Goal: Task Accomplishment & Management: Manage account settings

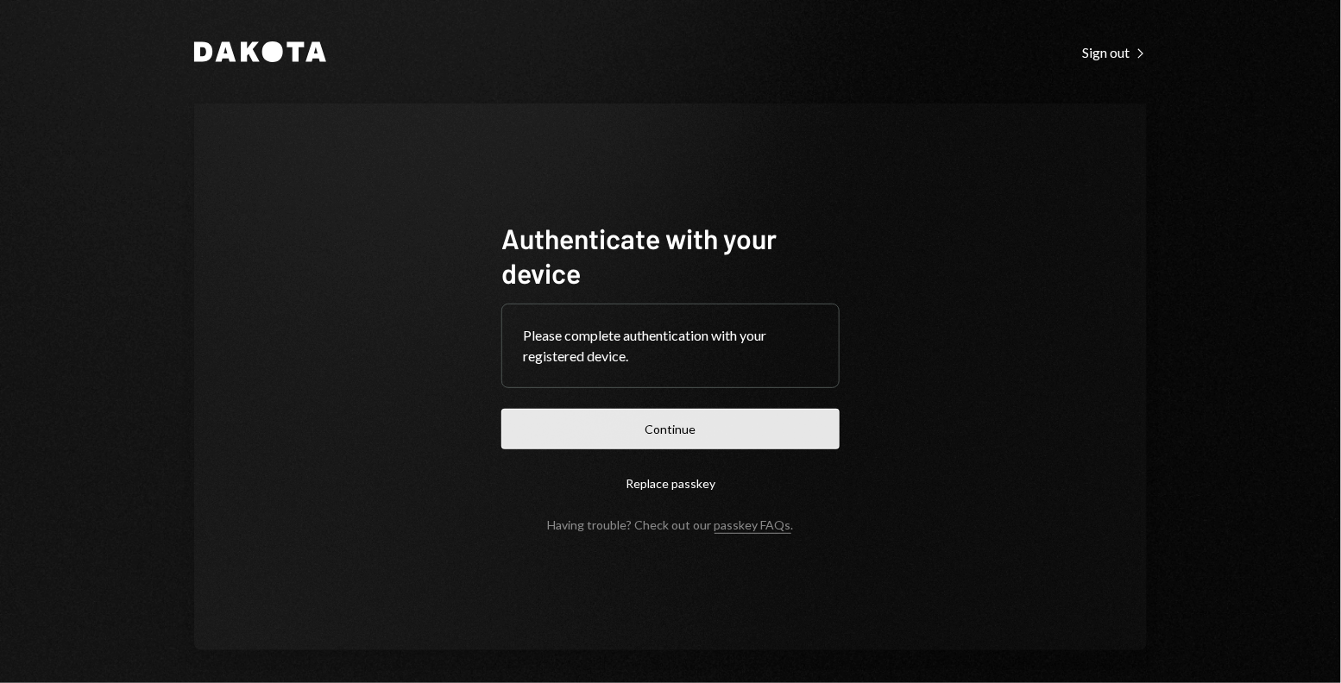
click at [551, 425] on button "Continue" at bounding box center [670, 429] width 338 height 41
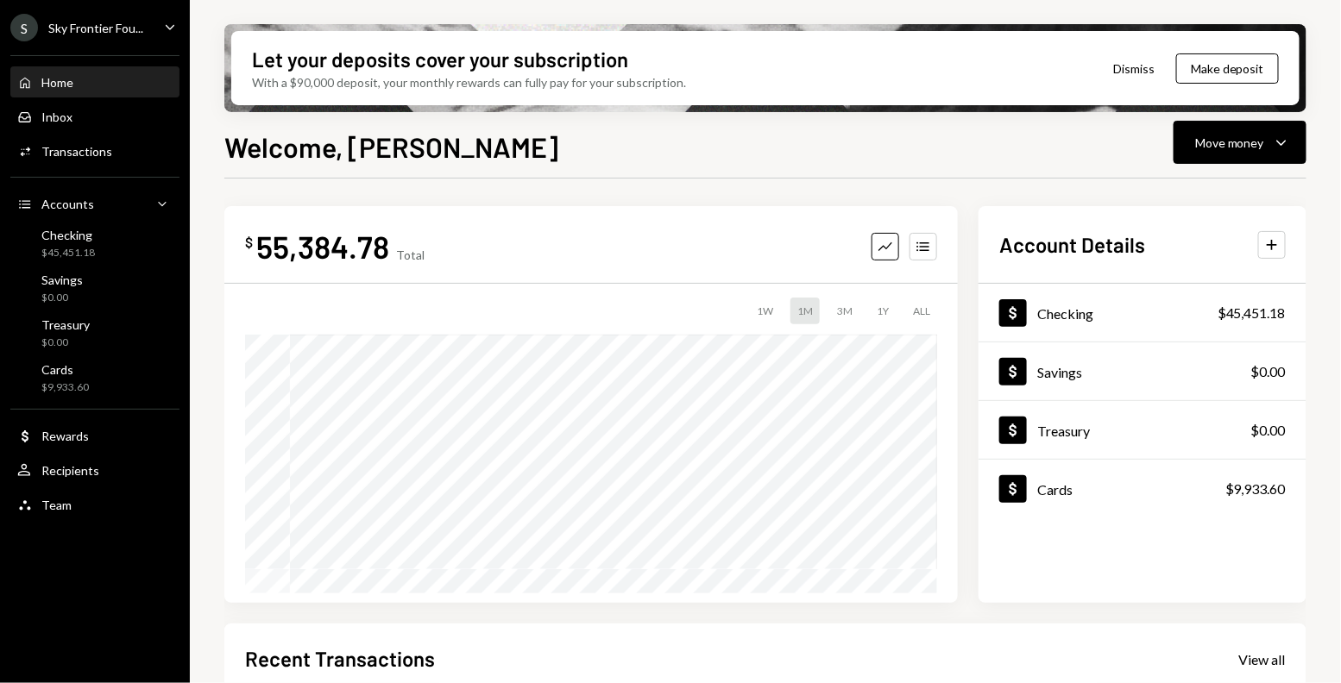
click at [34, 21] on div "S" at bounding box center [24, 28] width 28 height 28
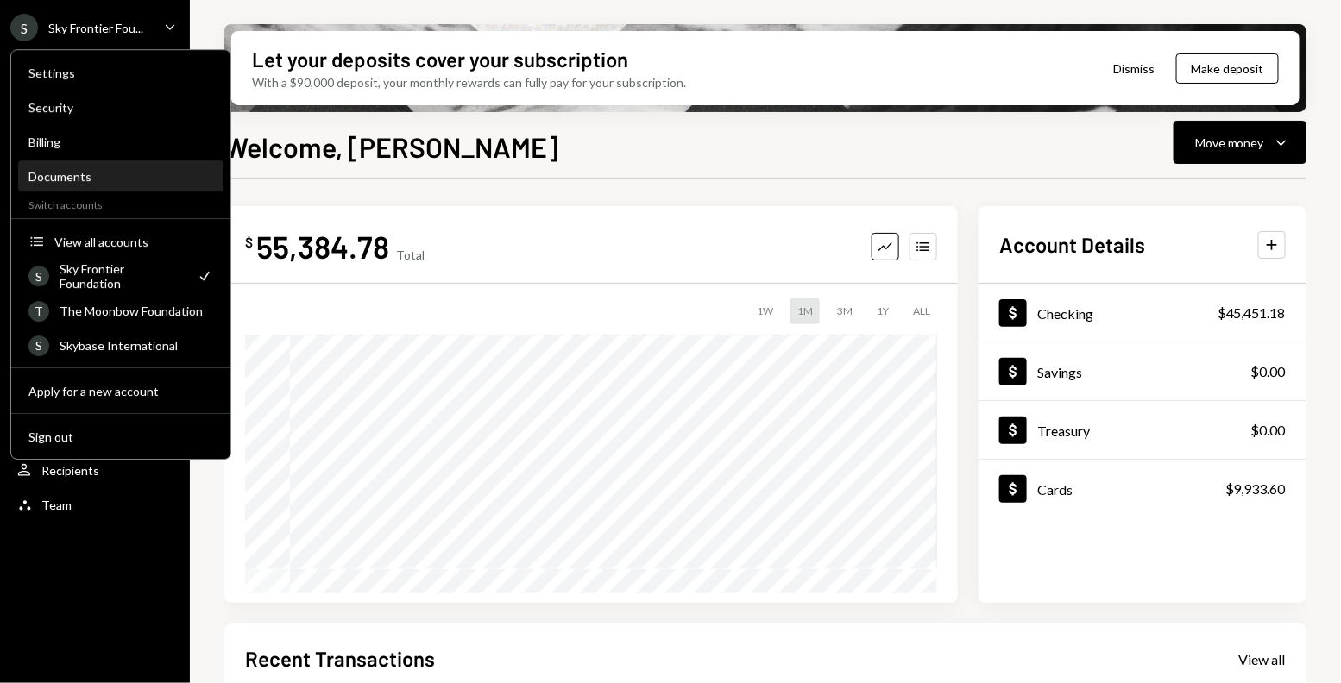
click at [135, 179] on div "Documents" at bounding box center [120, 176] width 185 height 15
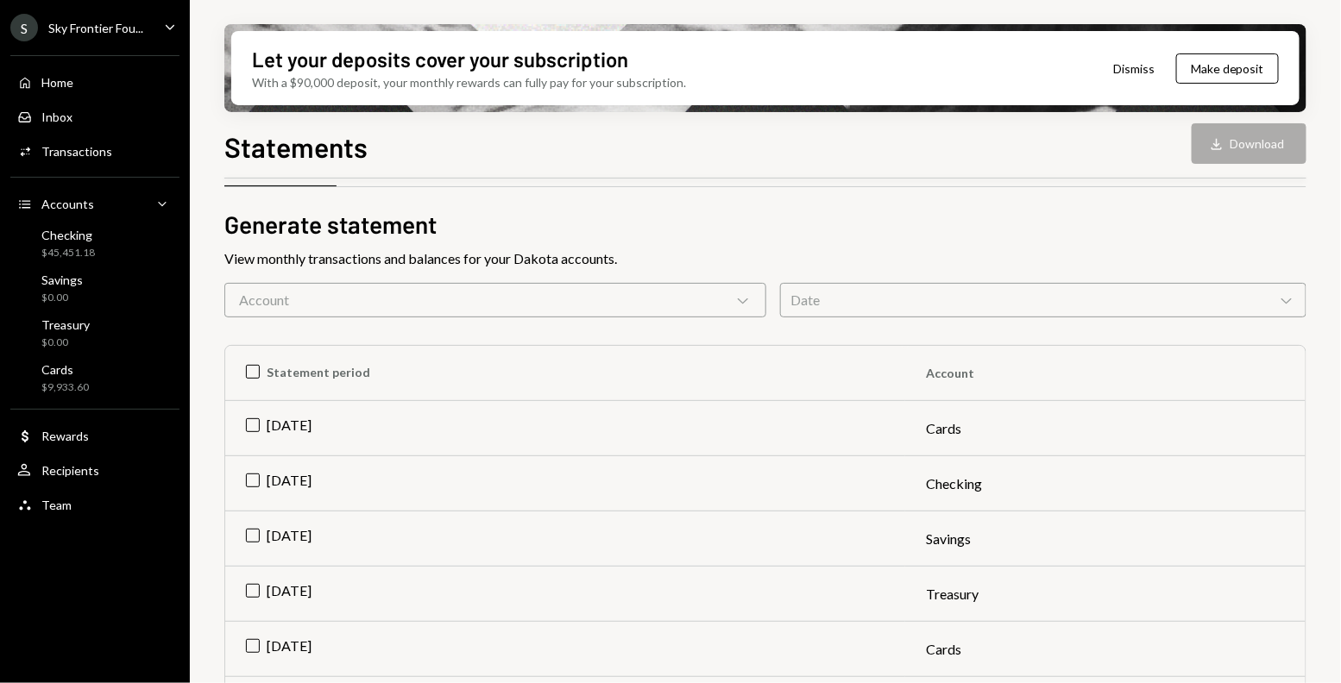
scroll to position [55, 0]
click at [252, 365] on th "Statement period" at bounding box center [565, 370] width 680 height 55
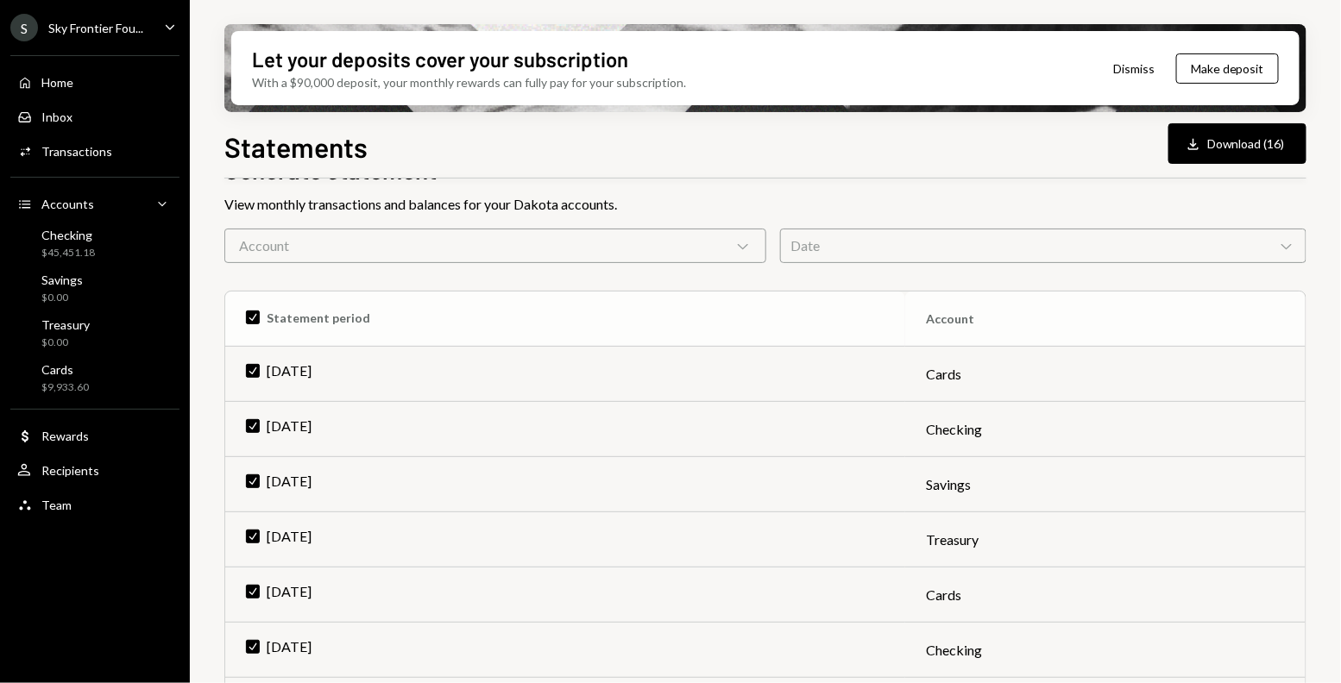
scroll to position [95, 0]
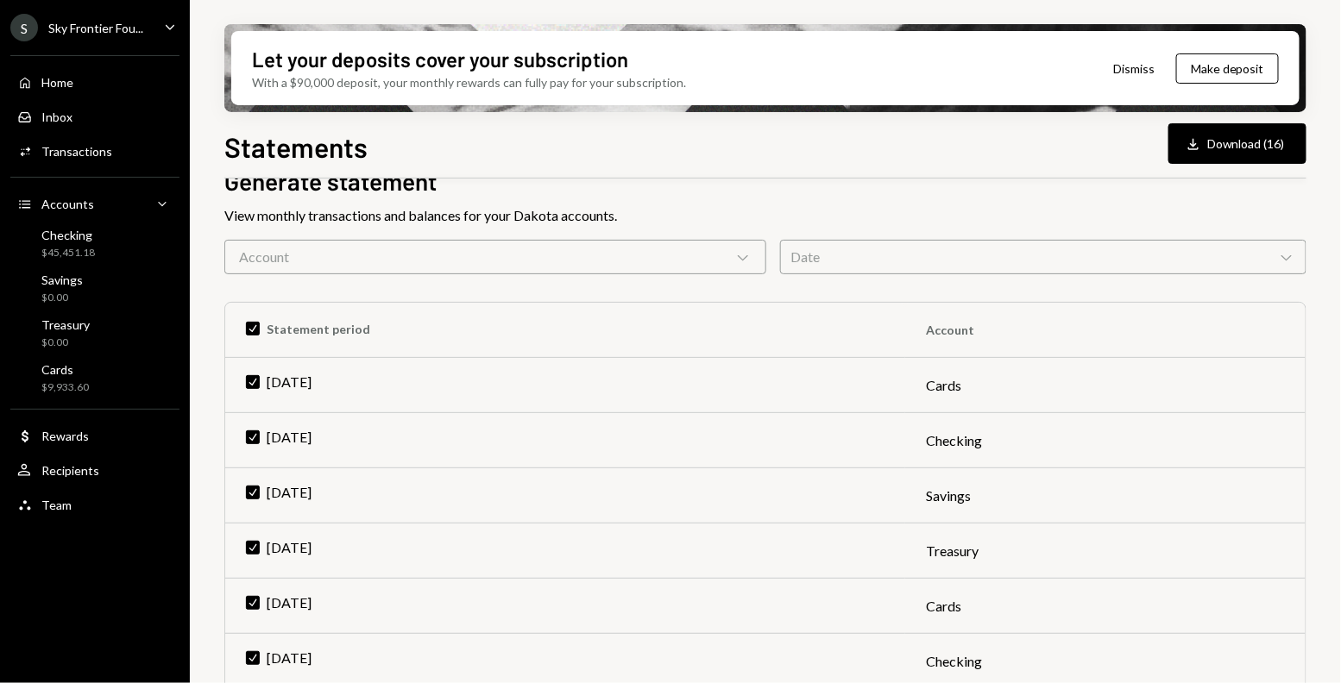
click at [816, 255] on div "Date Chevron Down" at bounding box center [1043, 257] width 526 height 35
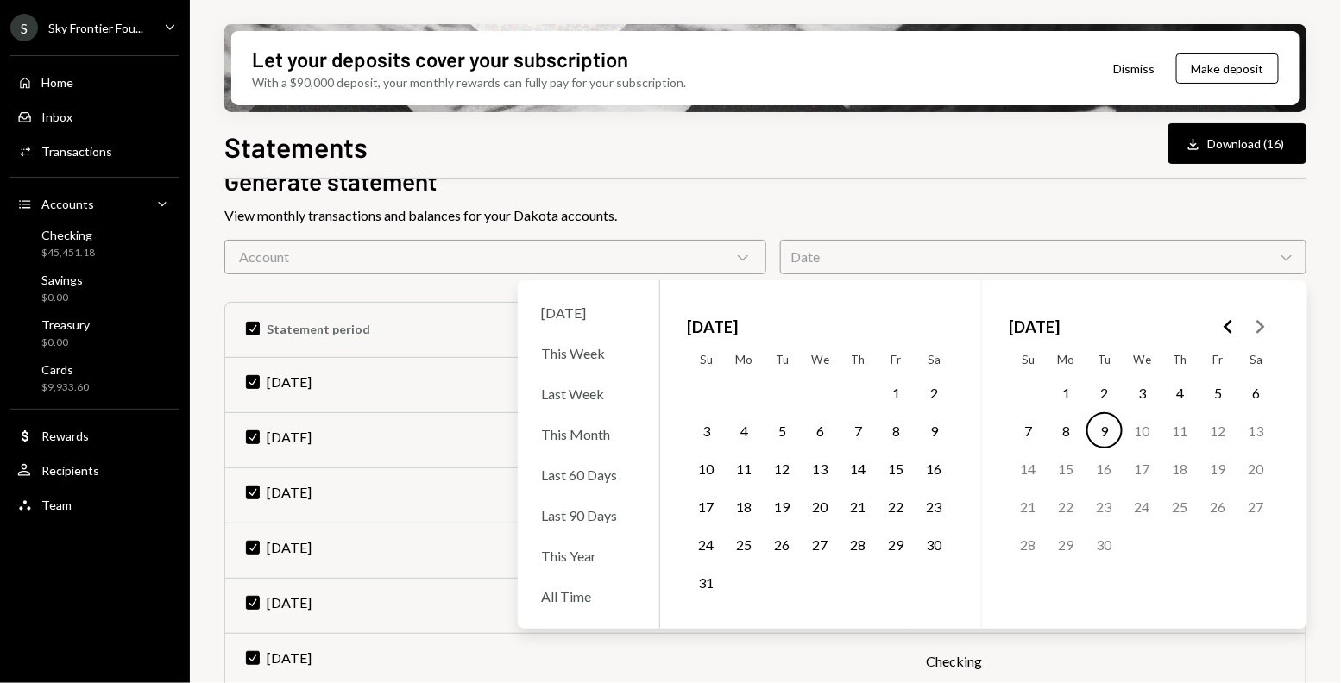
click at [894, 389] on button "1" at bounding box center [897, 393] width 36 height 36
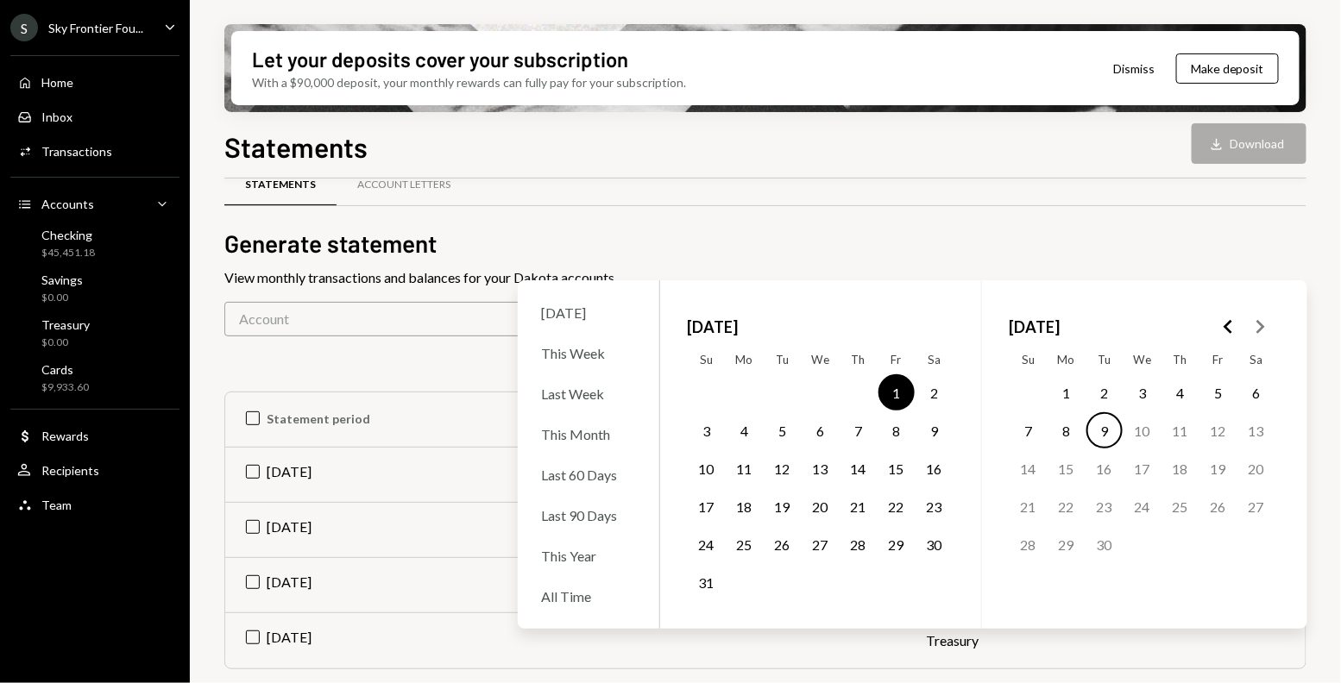
click at [705, 579] on button "31" at bounding box center [707, 582] width 36 height 36
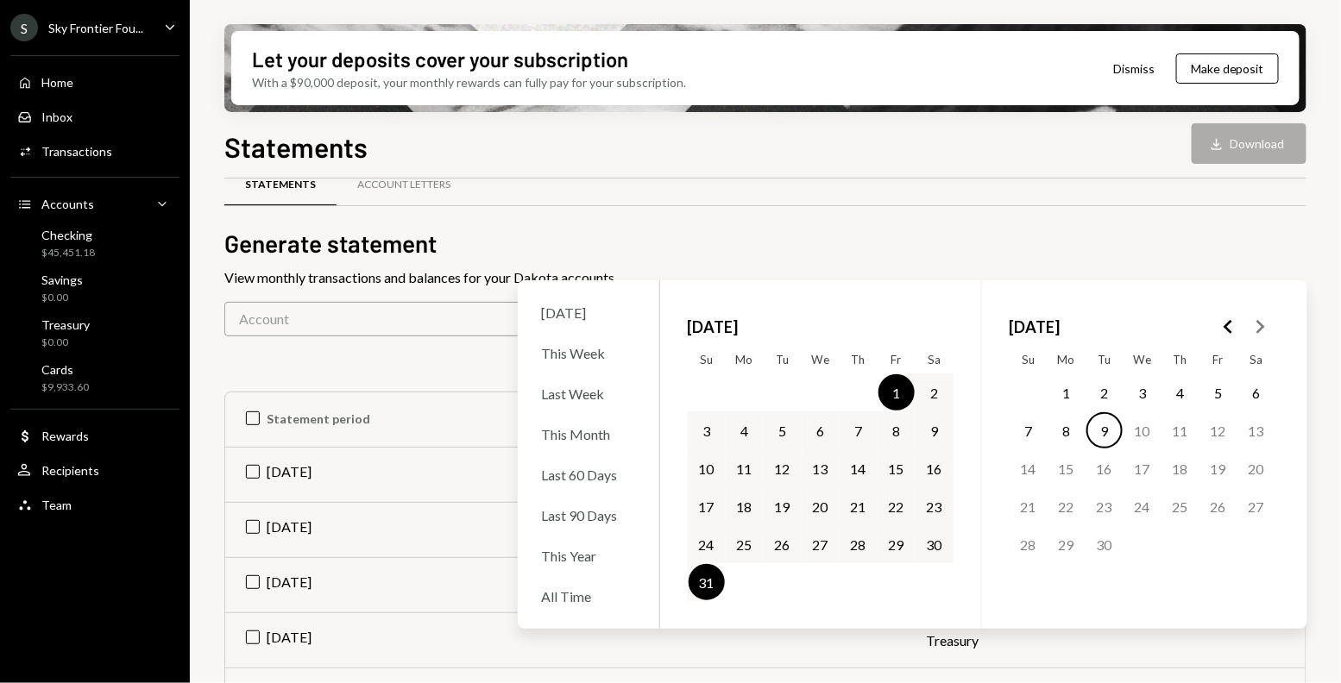
click at [665, 217] on div "Statements Account Letters" at bounding box center [765, 195] width 1082 height 64
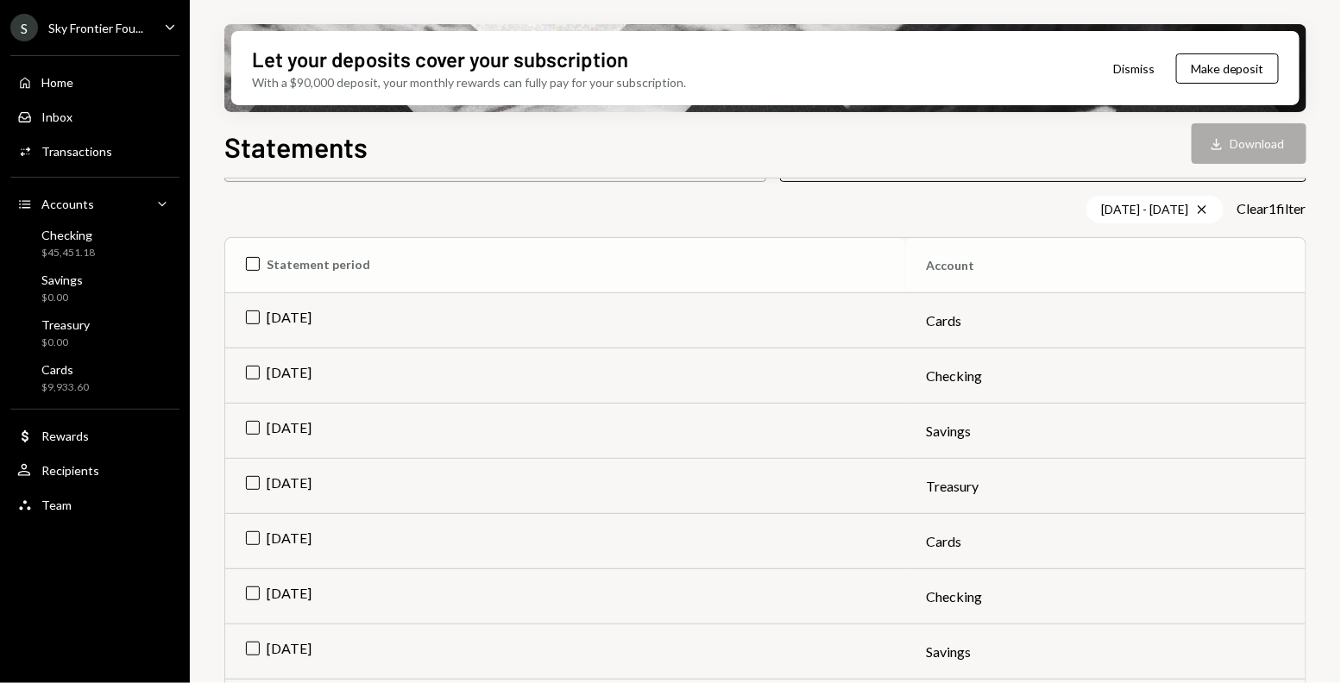
scroll to position [188, 0]
click at [248, 318] on td "Aug 2025" at bounding box center [565, 320] width 680 height 55
click at [257, 368] on td "Aug 2025" at bounding box center [565, 375] width 680 height 55
click at [1262, 148] on button "Download Download (2)" at bounding box center [1240, 143] width 131 height 41
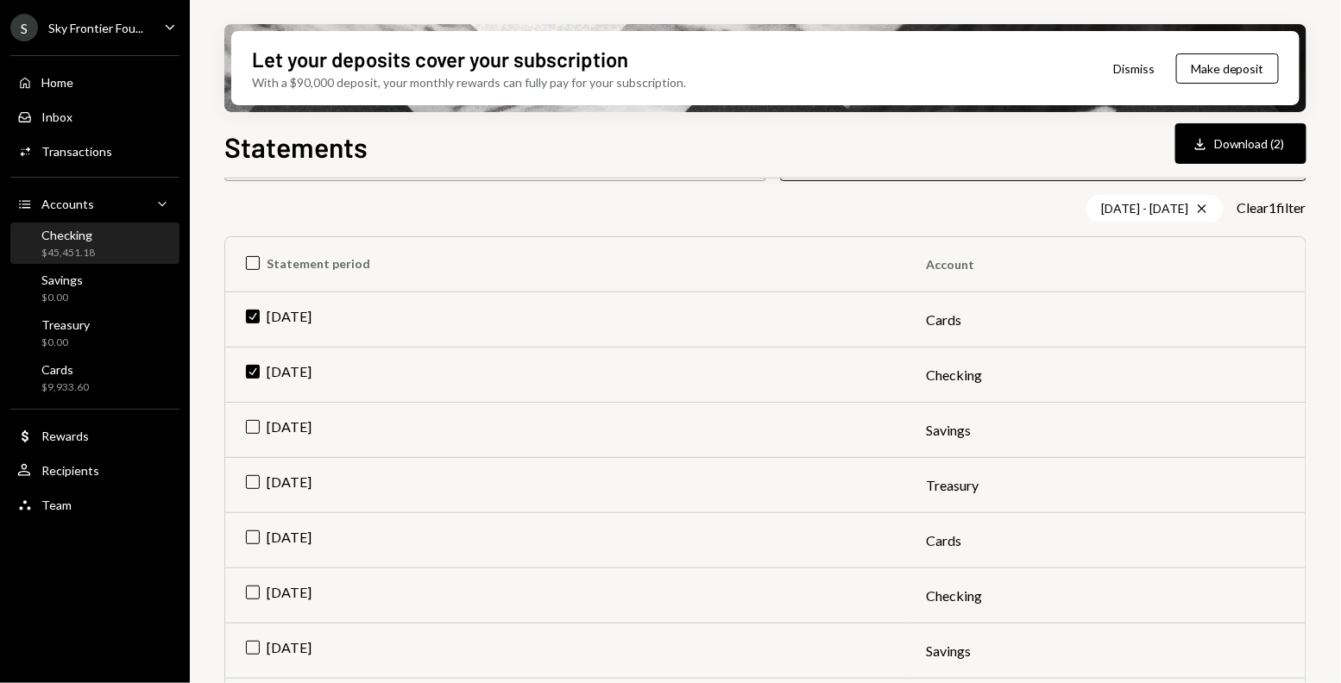
click at [79, 258] on div "$45,451.18" at bounding box center [68, 253] width 54 height 15
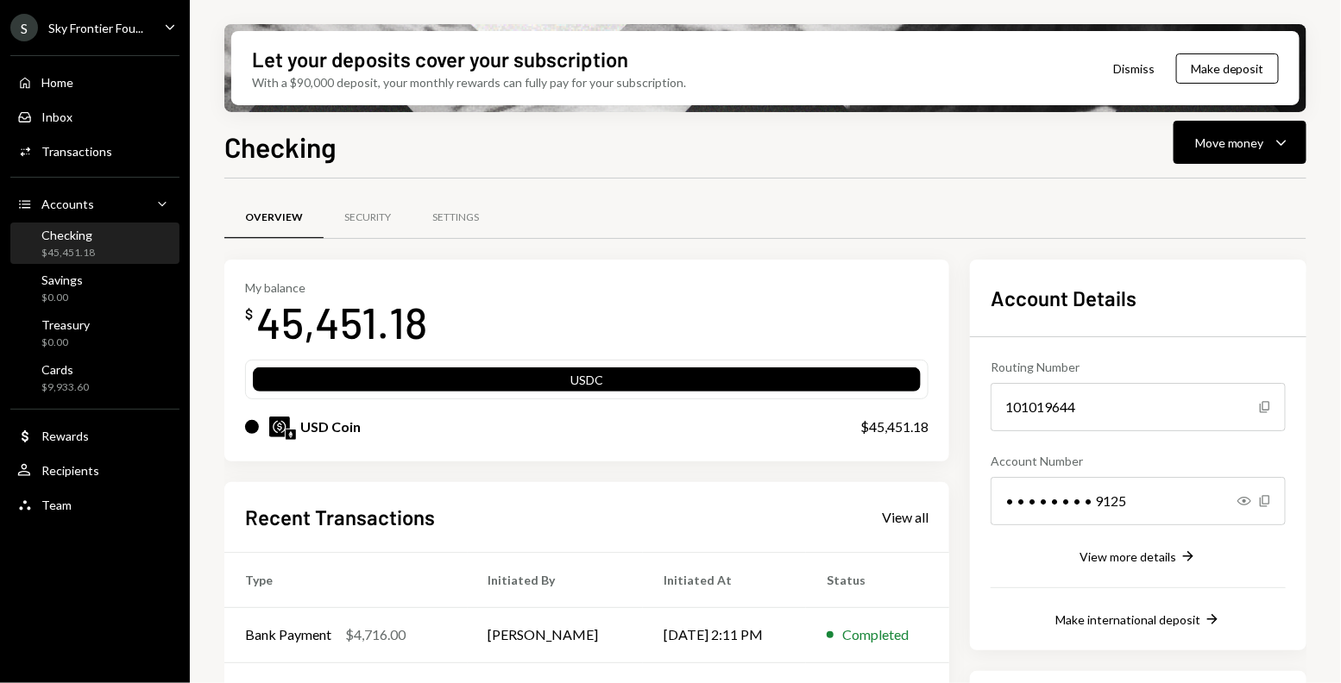
click at [85, 246] on div "$45,451.18" at bounding box center [68, 253] width 54 height 15
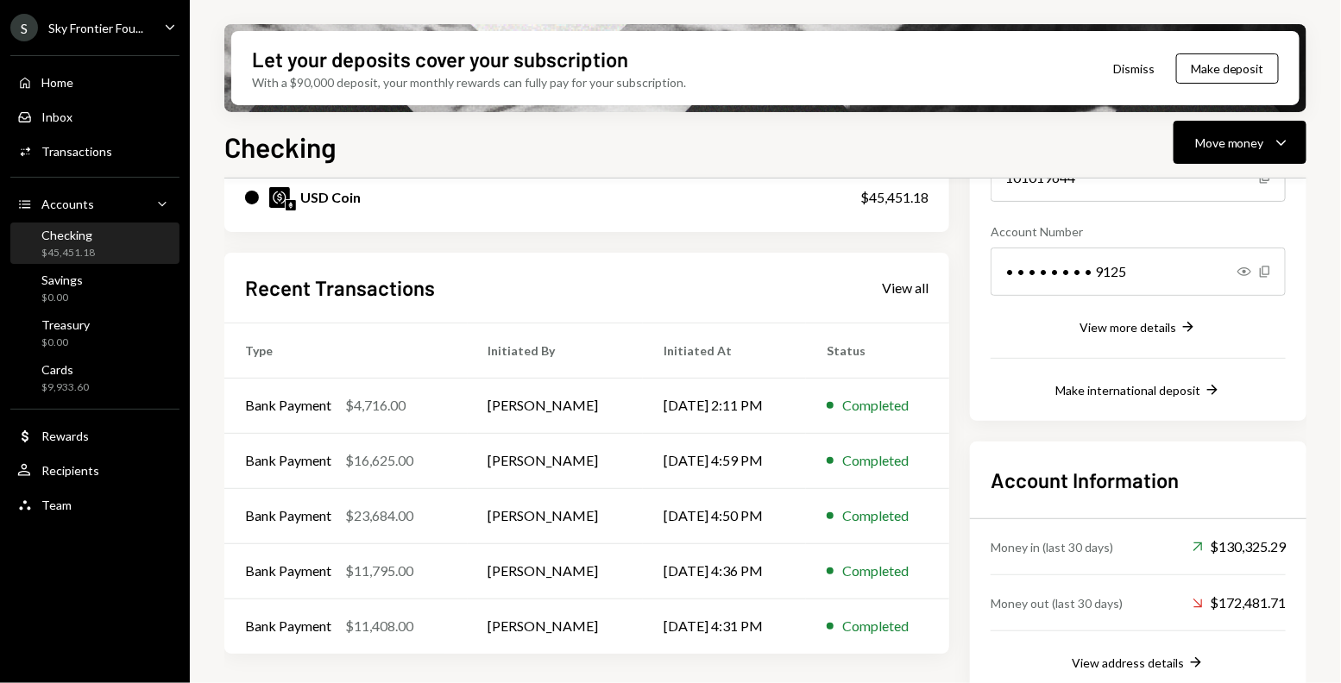
scroll to position [255, 0]
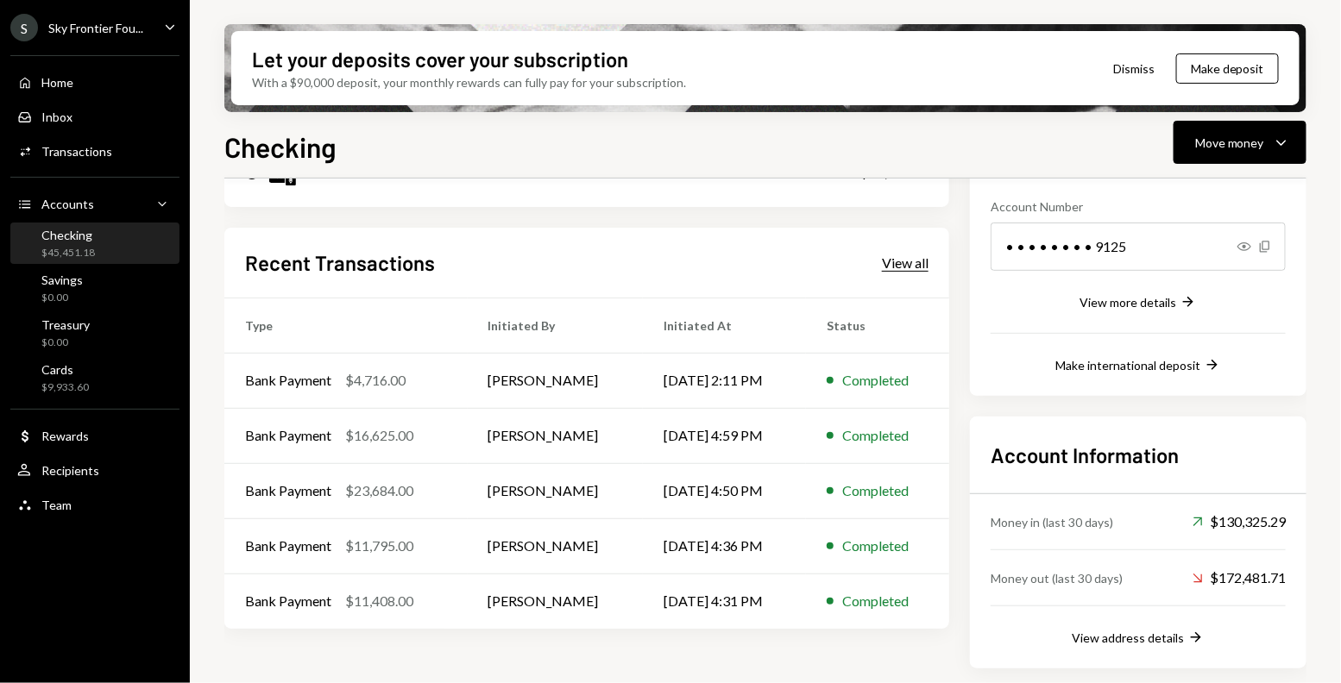
click at [901, 255] on div "View all" at bounding box center [905, 263] width 47 height 17
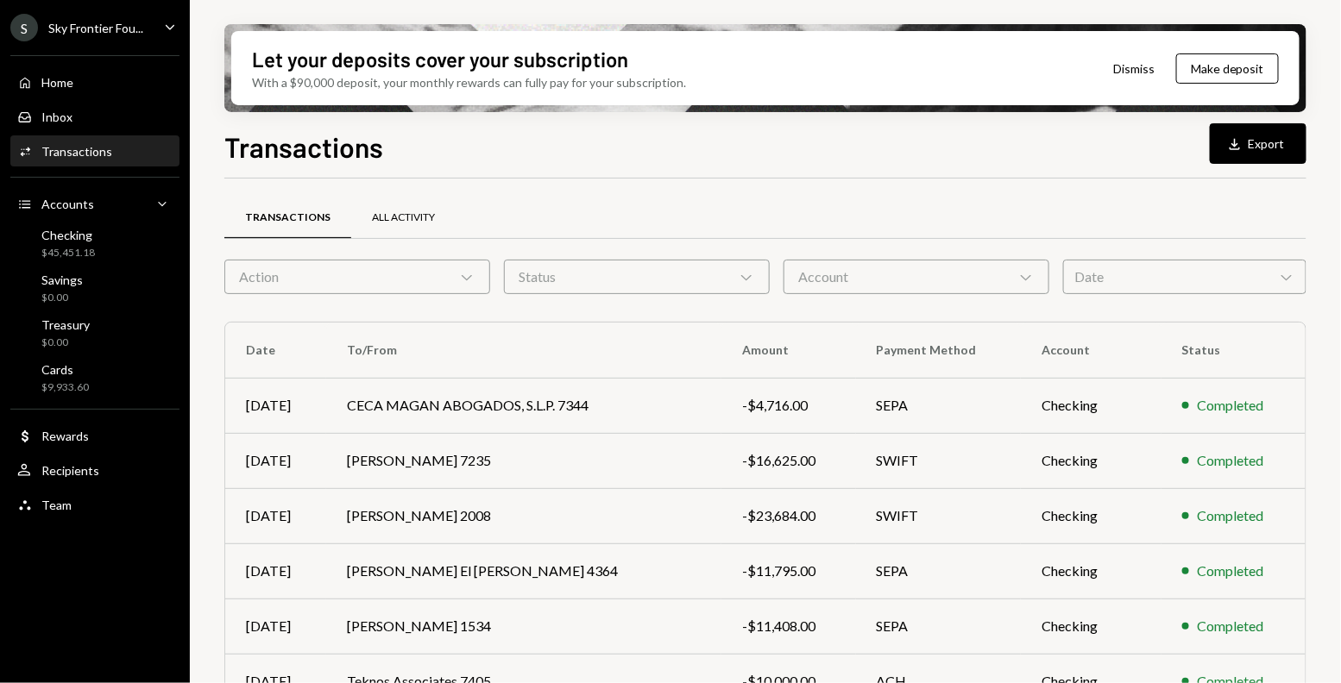
click at [394, 216] on div "All Activity" at bounding box center [403, 218] width 63 height 15
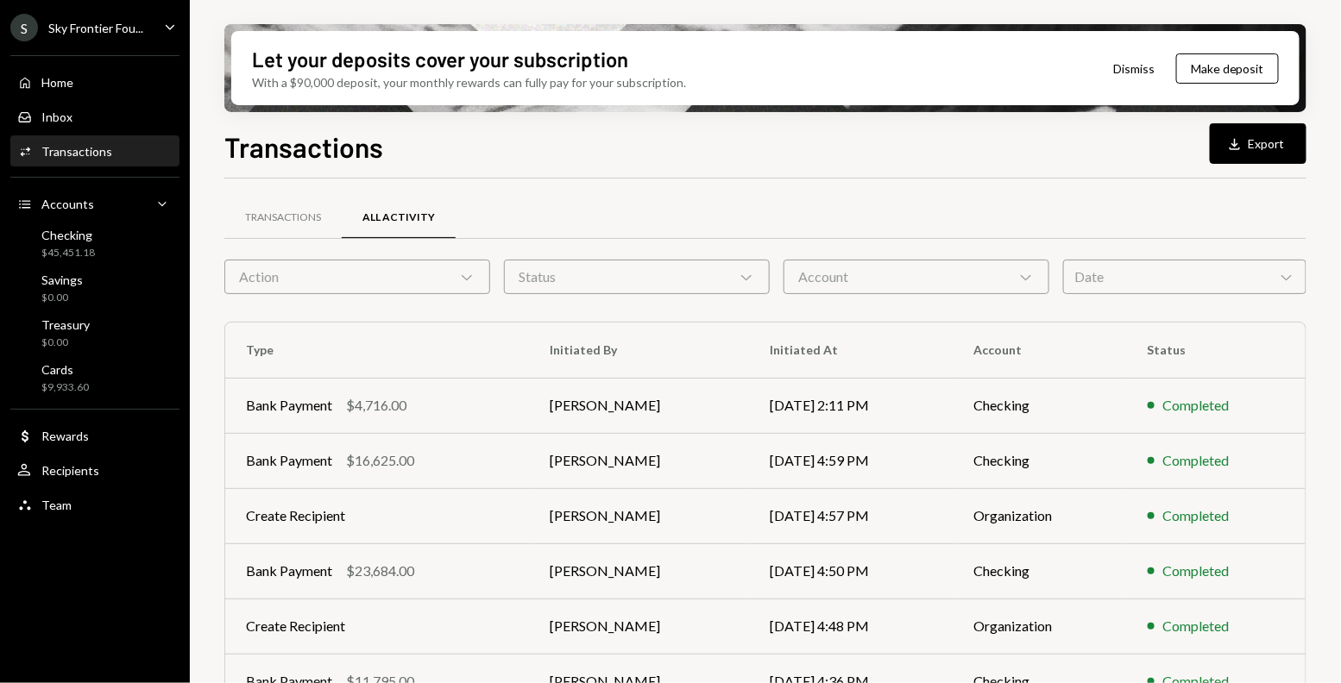
click at [1137, 272] on div "Date Chevron Down" at bounding box center [1184, 277] width 243 height 35
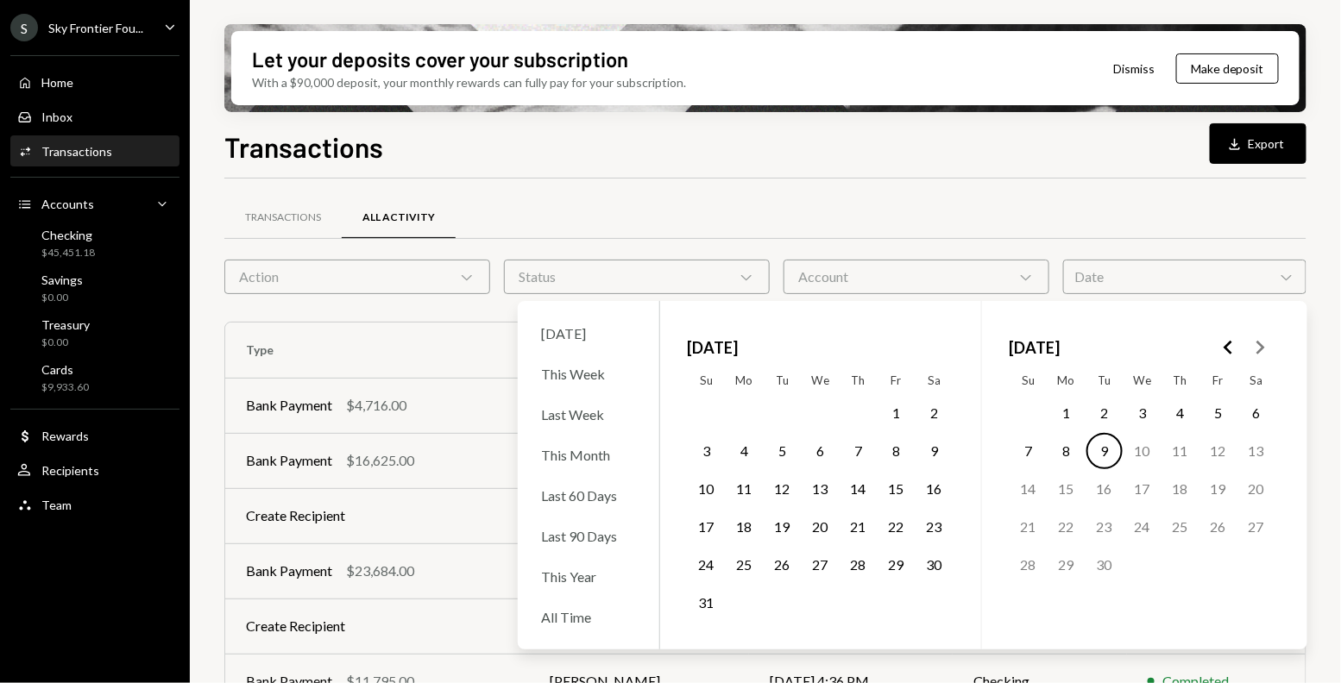
click at [901, 415] on button "1" at bounding box center [897, 413] width 36 height 36
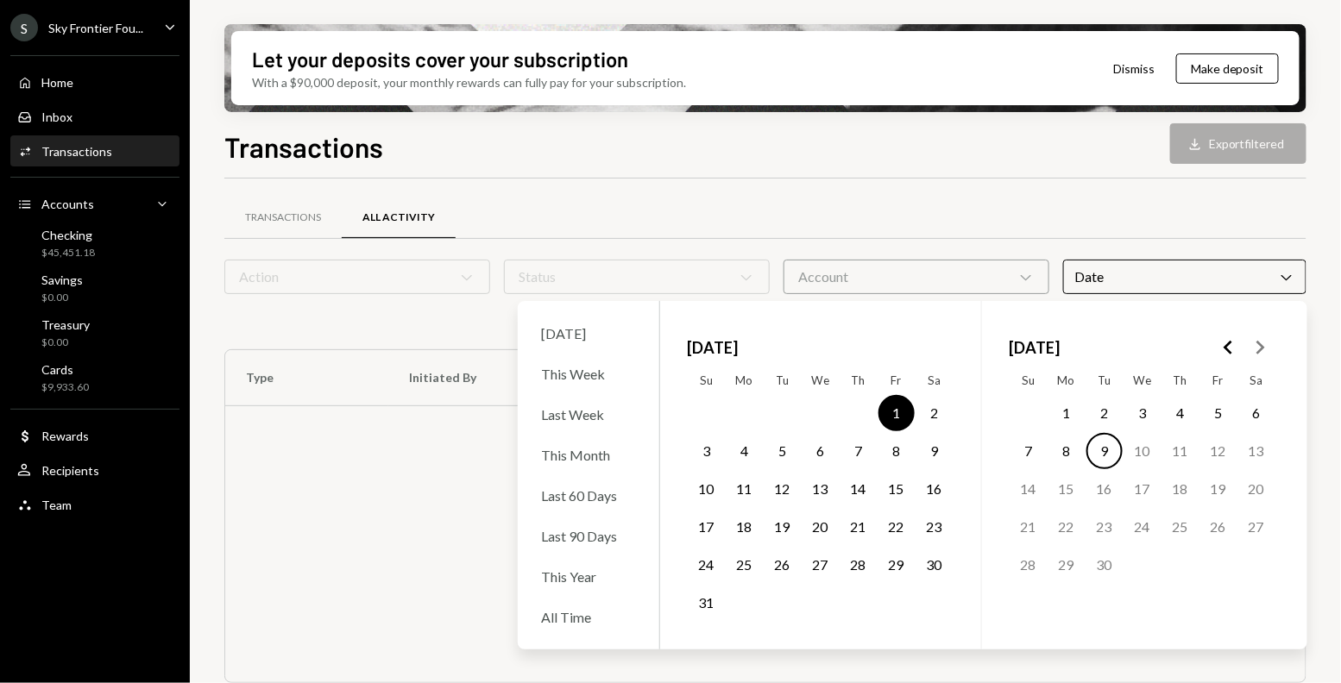
click at [708, 596] on button "31" at bounding box center [707, 603] width 36 height 36
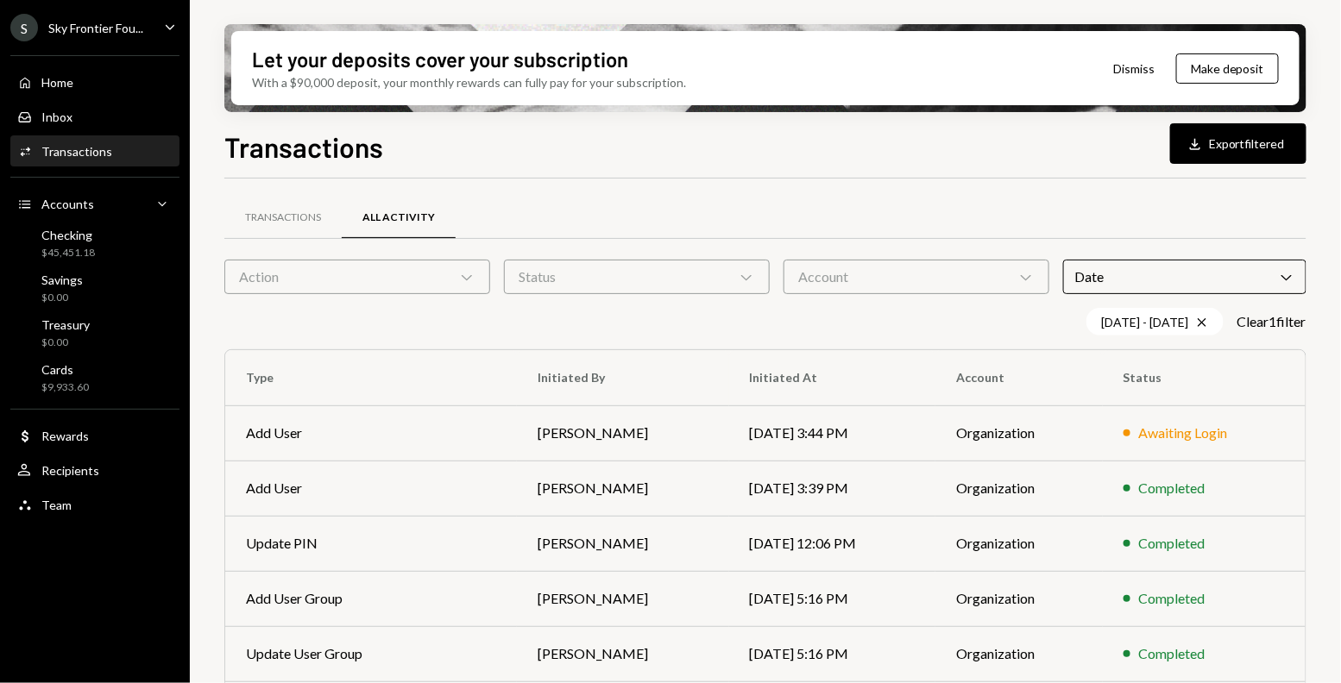
click at [857, 197] on div "Transactions All Activity" at bounding box center [765, 218] width 1082 height 44
click at [299, 225] on div "Transactions" at bounding box center [282, 218] width 117 height 41
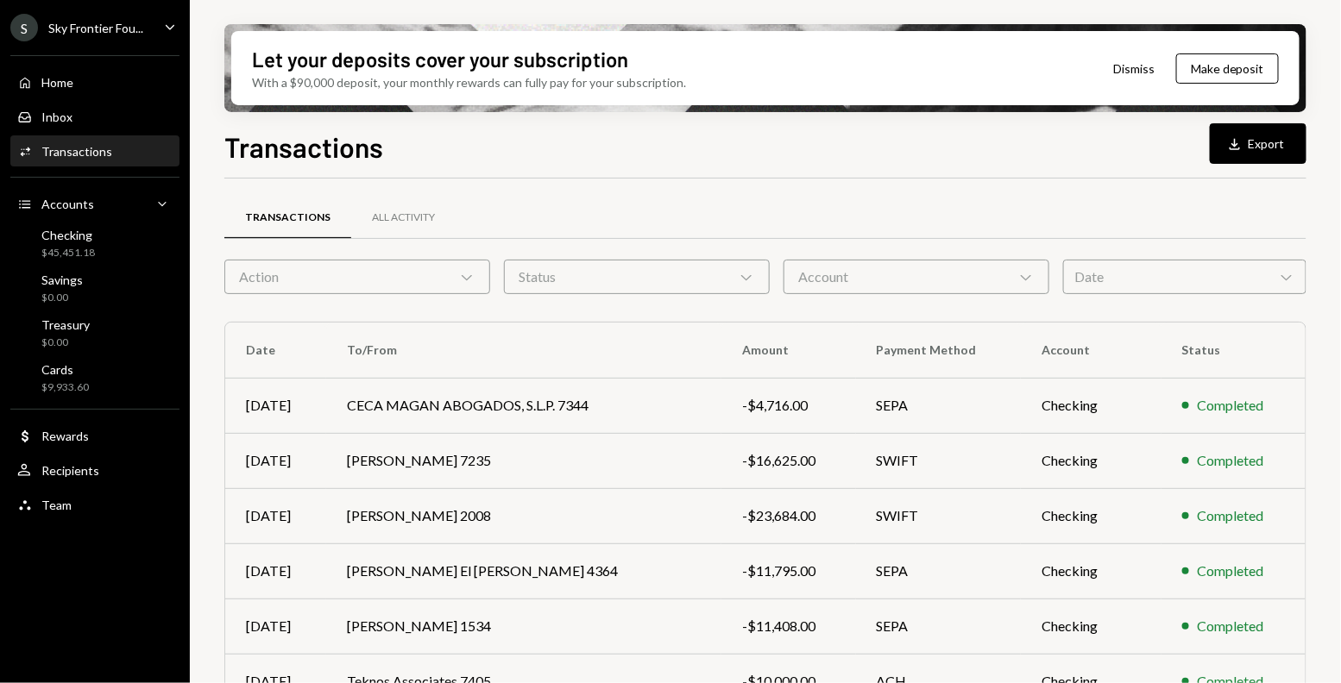
click at [1114, 276] on div "Date Chevron Down" at bounding box center [1184, 277] width 243 height 35
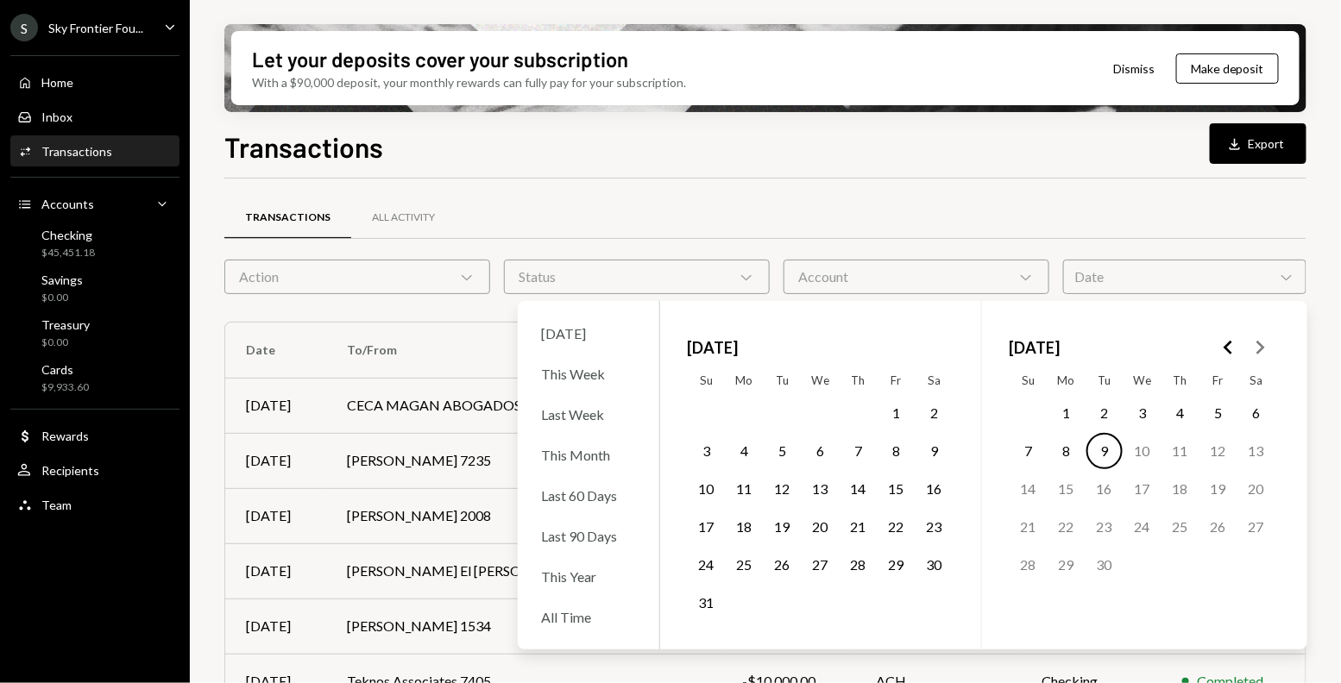
click at [897, 420] on button "1" at bounding box center [897, 413] width 36 height 36
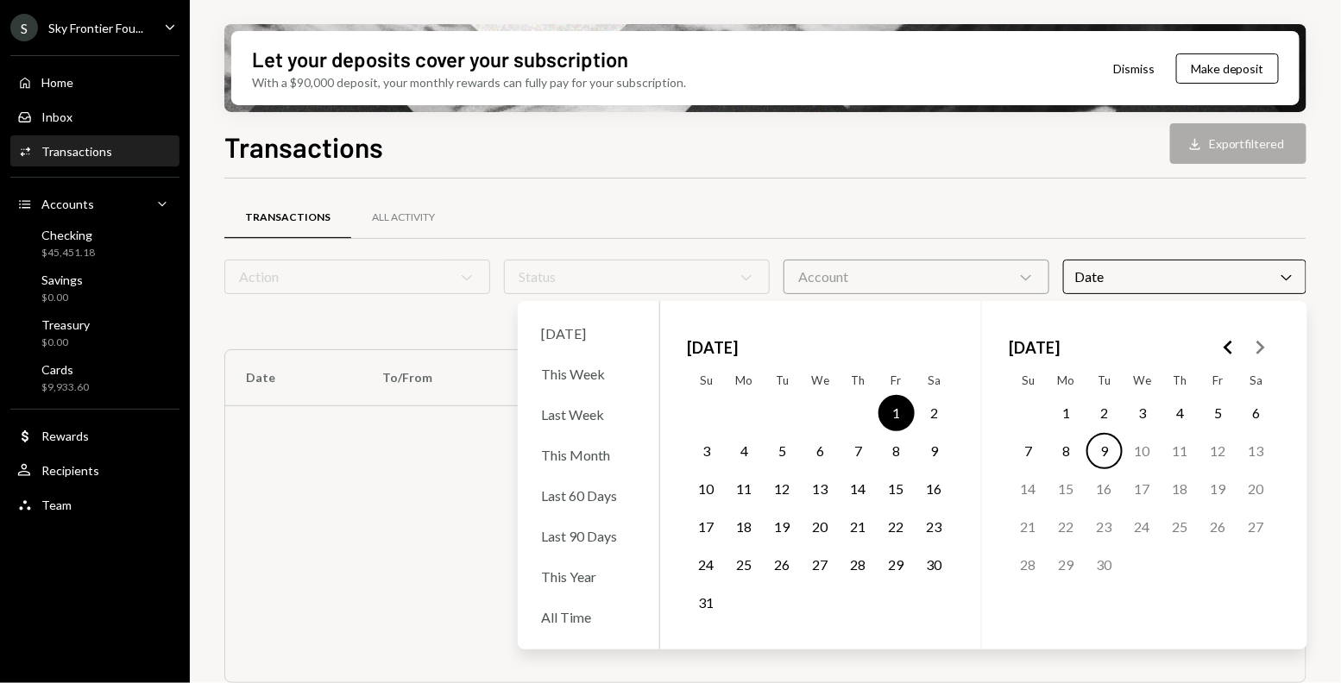
click at [705, 602] on button "31" at bounding box center [707, 603] width 36 height 36
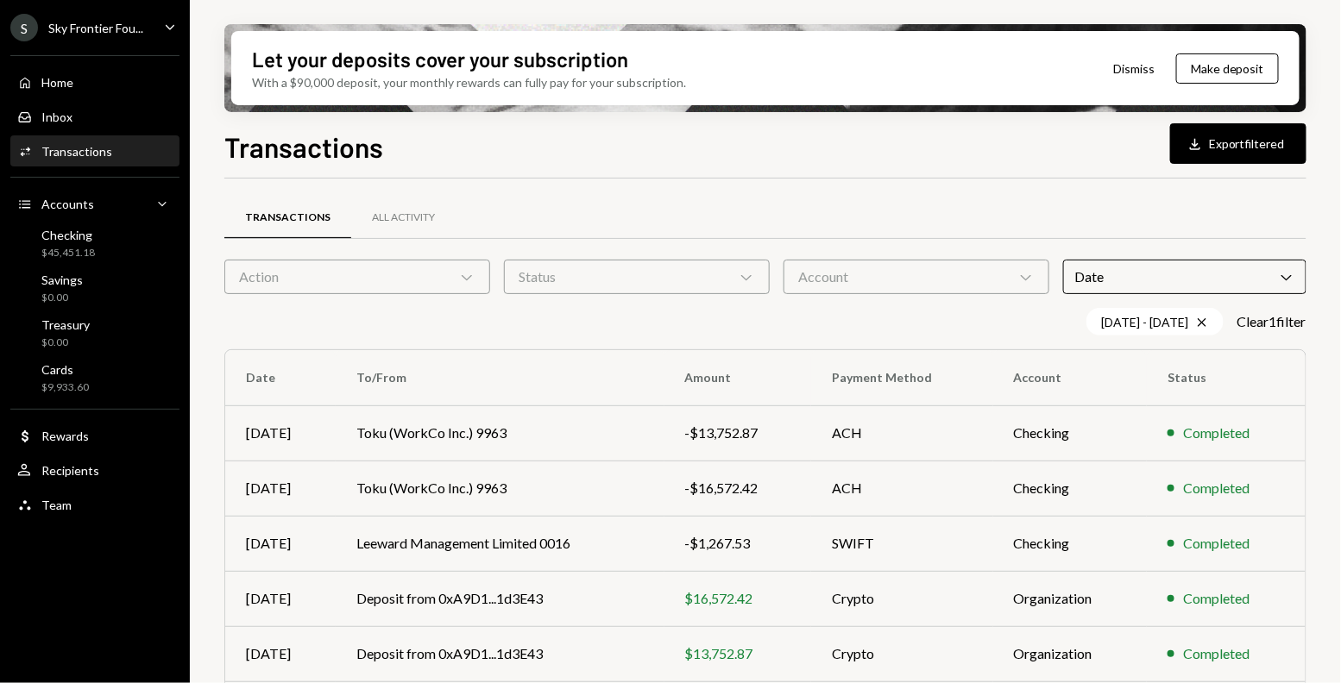
click at [848, 205] on div "Transactions All Activity" at bounding box center [765, 218] width 1082 height 44
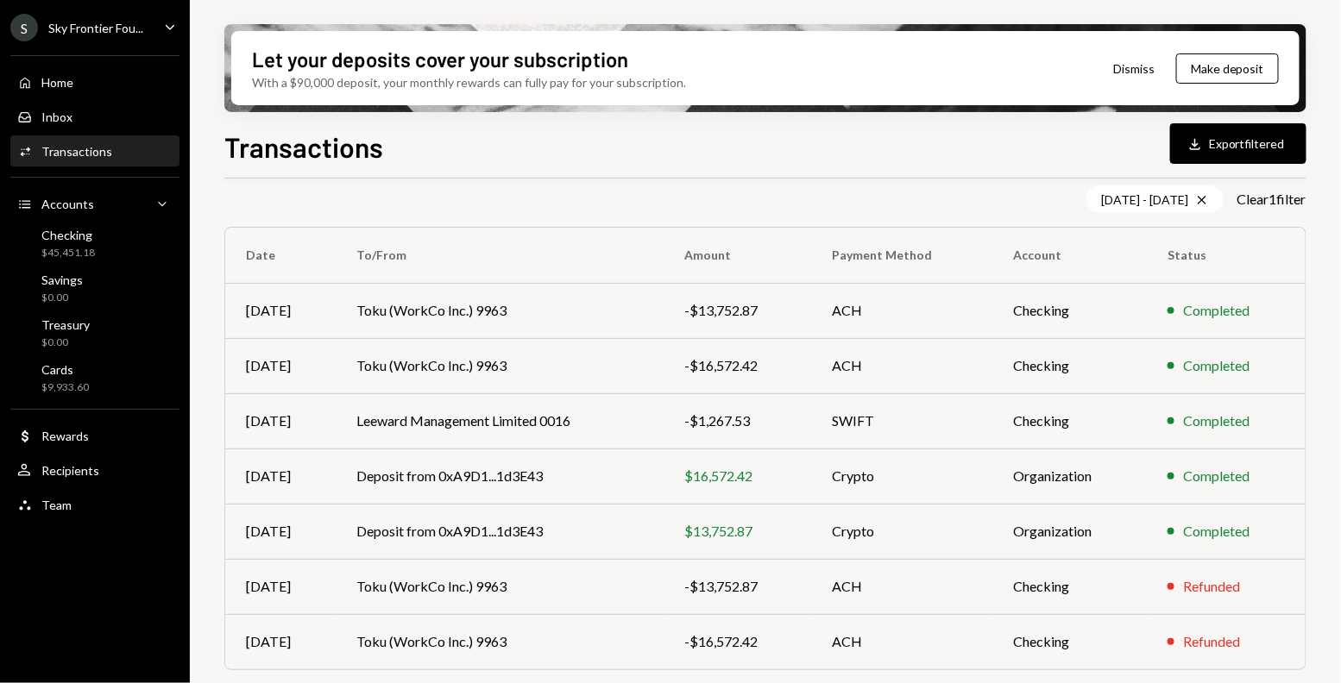
scroll to position [124, 0]
click at [859, 627] on td "ACH" at bounding box center [902, 640] width 182 height 55
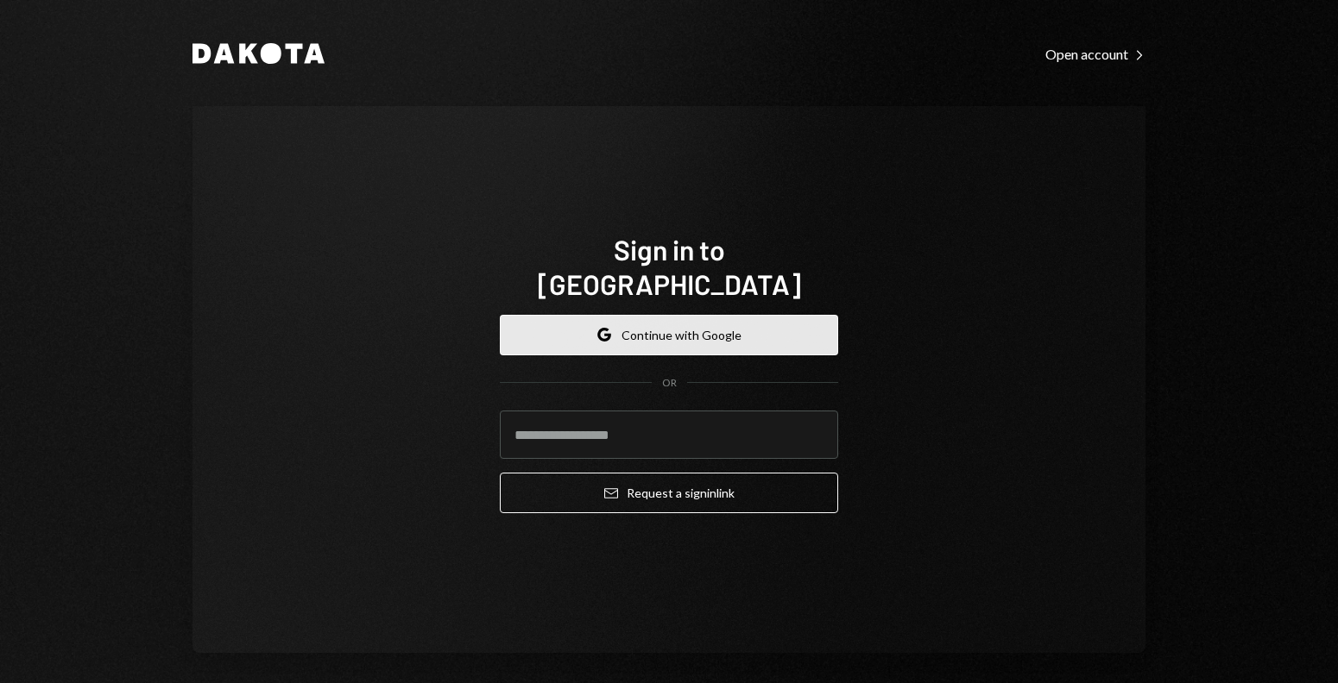
click at [552, 315] on button "Google Continue with Google" at bounding box center [669, 335] width 338 height 41
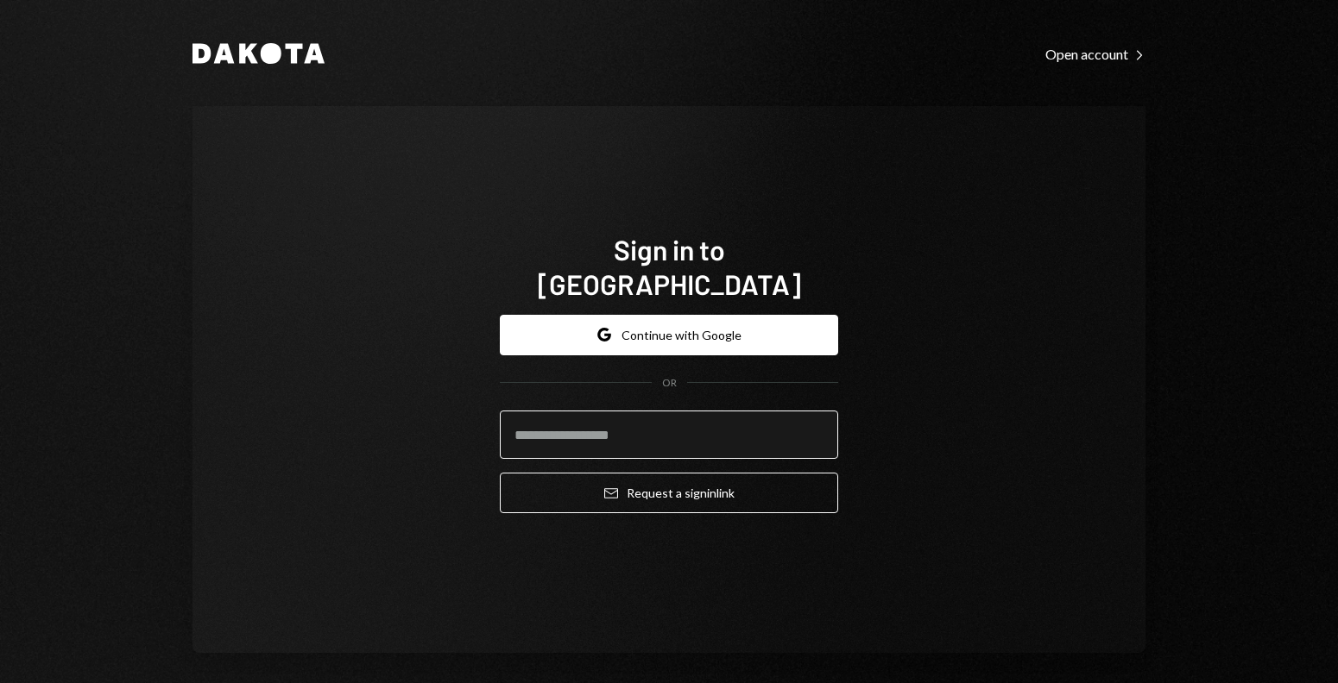
click at [545, 425] on input "email" at bounding box center [669, 435] width 338 height 48
click at [549, 425] on input "email" at bounding box center [669, 435] width 338 height 48
type input "**********"
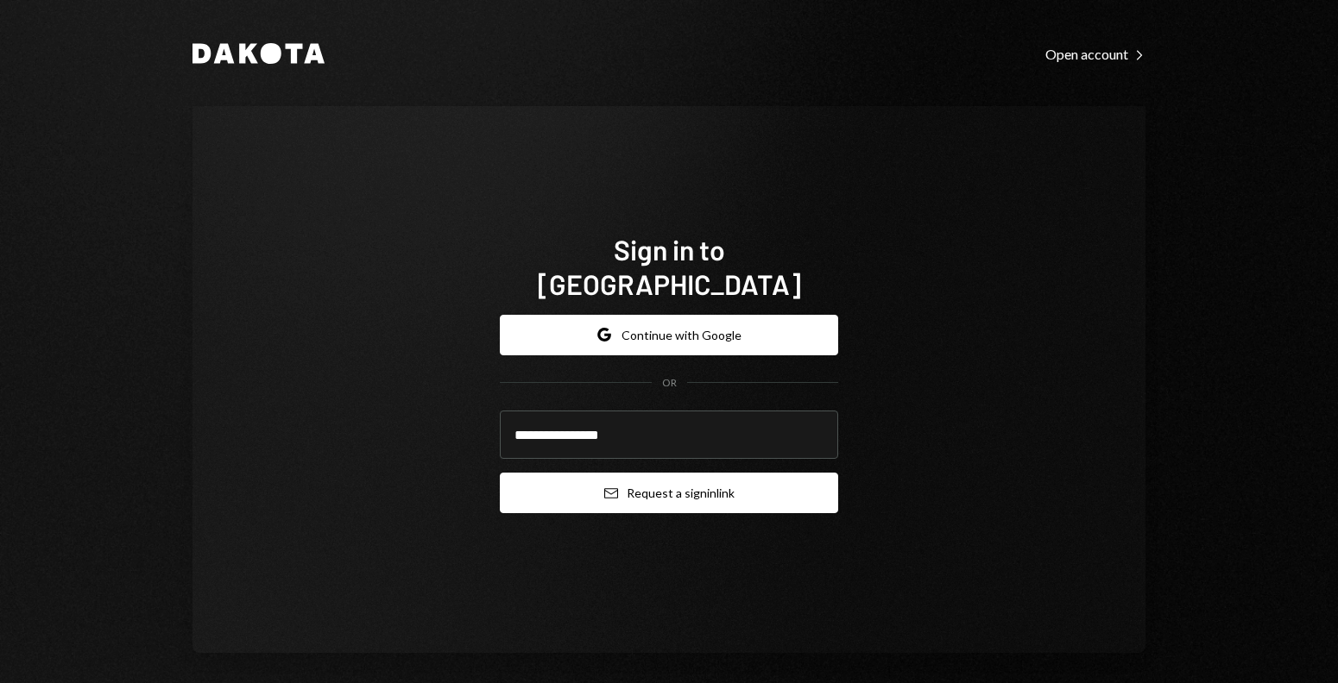
click at [577, 473] on button "Email Request a sign in link" at bounding box center [669, 493] width 338 height 41
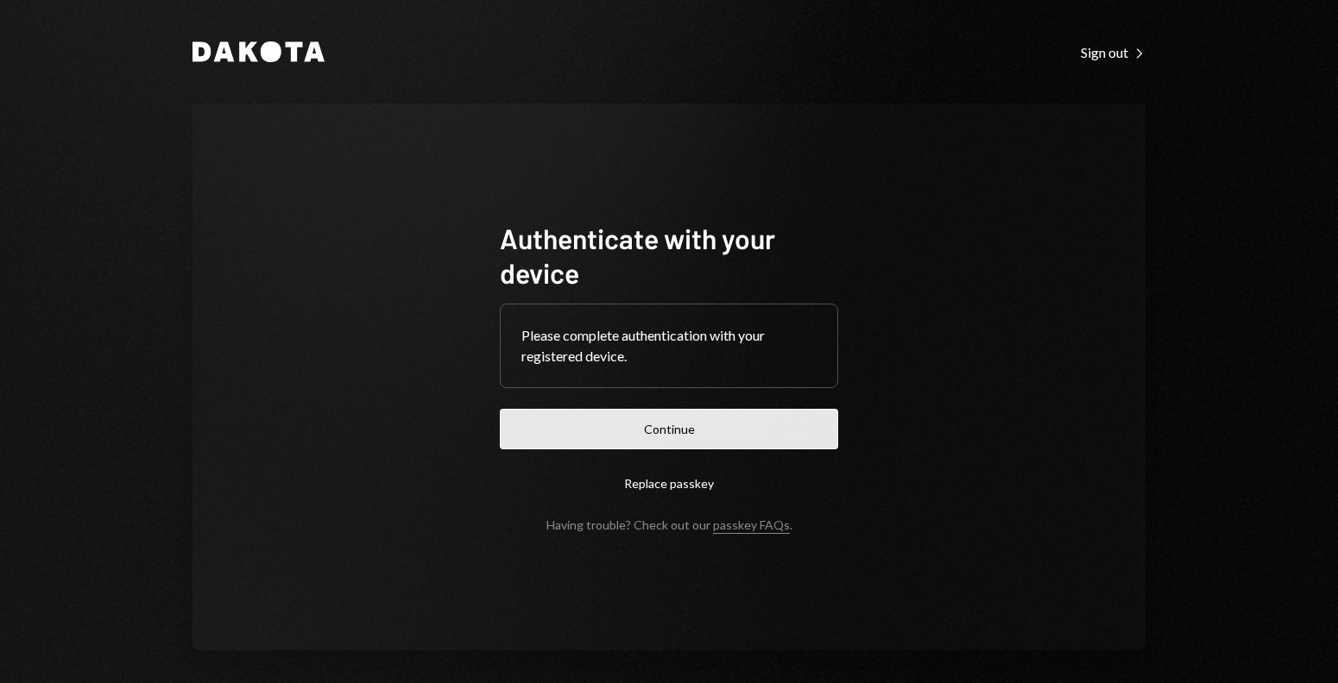
click at [589, 431] on button "Continue" at bounding box center [669, 429] width 338 height 41
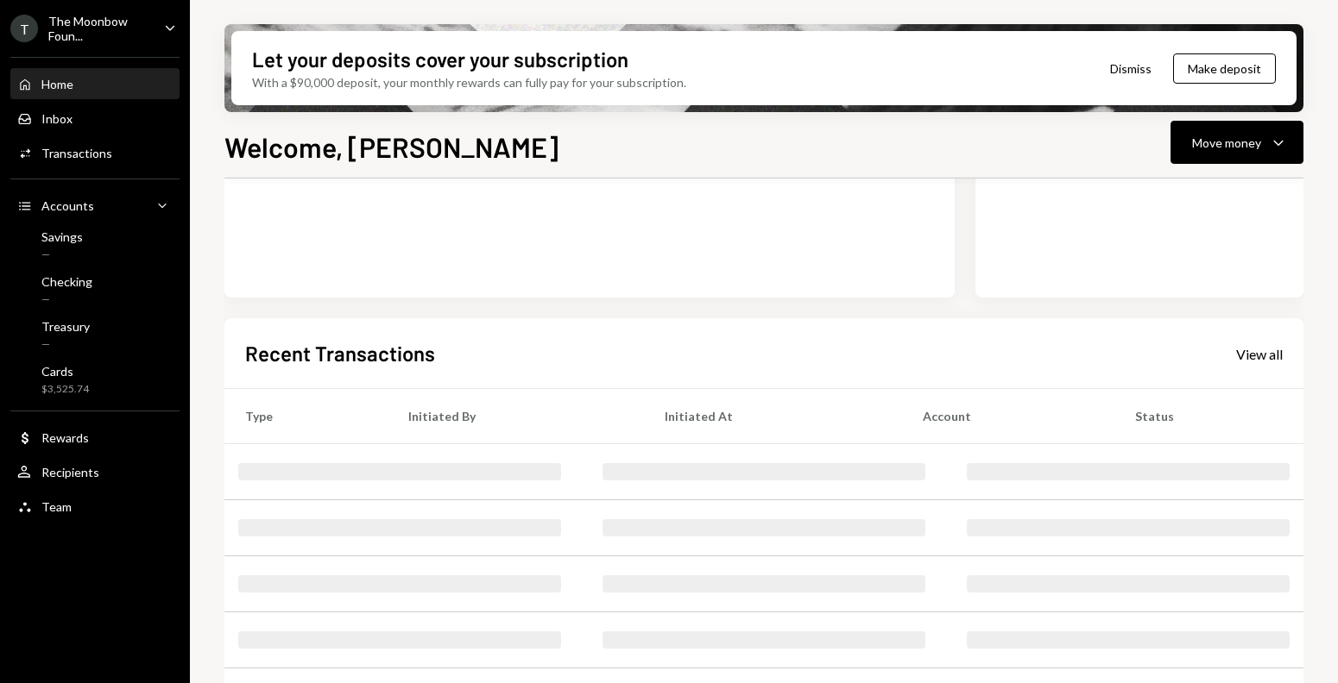
scroll to position [356, 0]
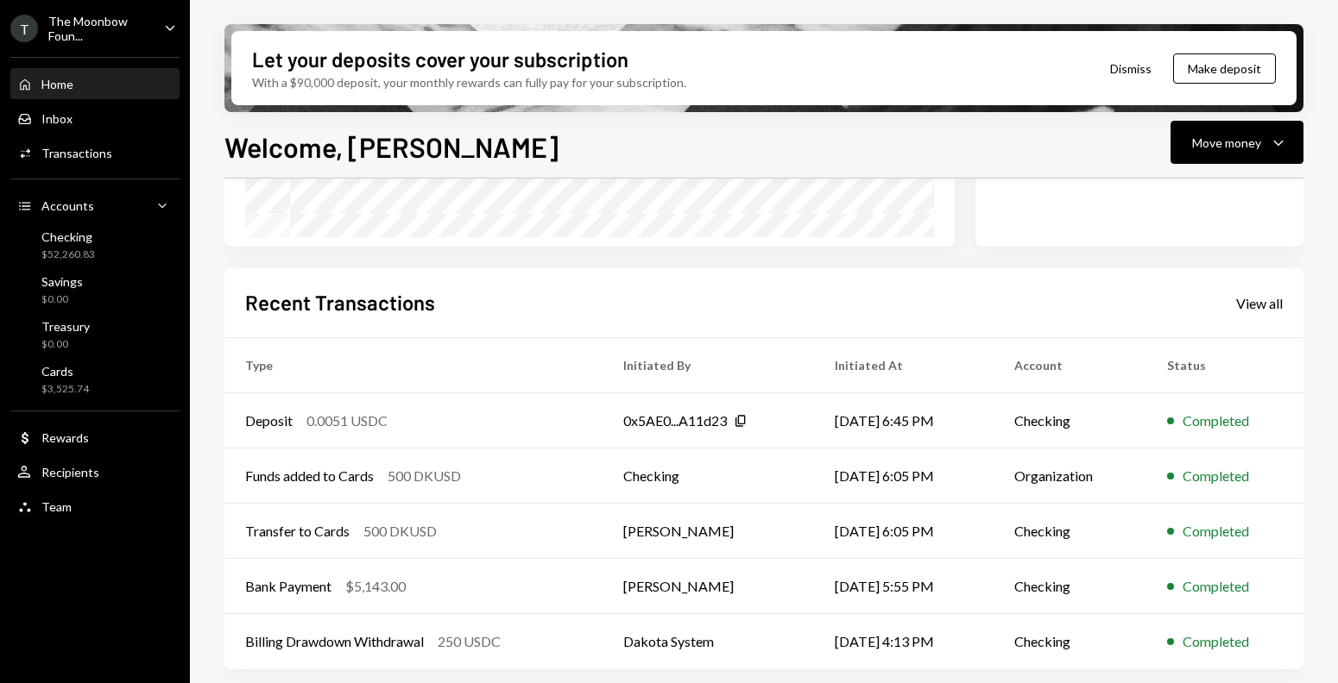
click at [132, 27] on div "The Moonbow Foun..." at bounding box center [99, 28] width 102 height 29
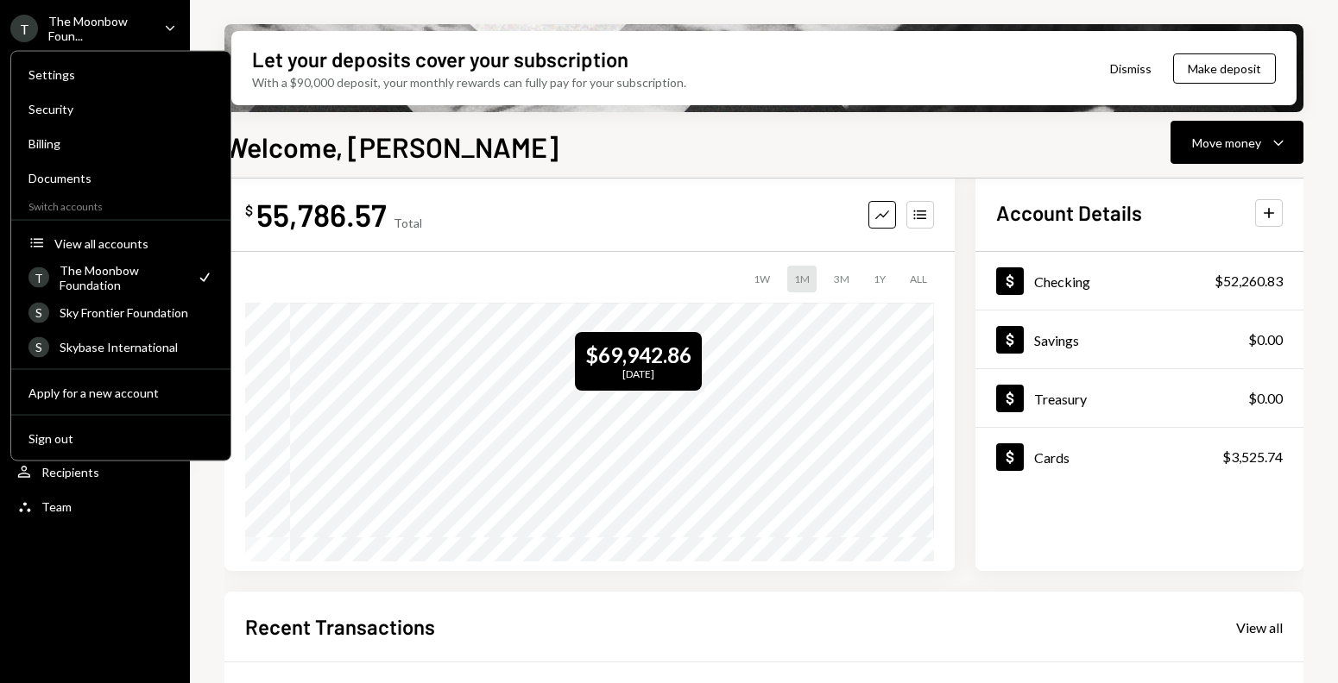
scroll to position [28, 0]
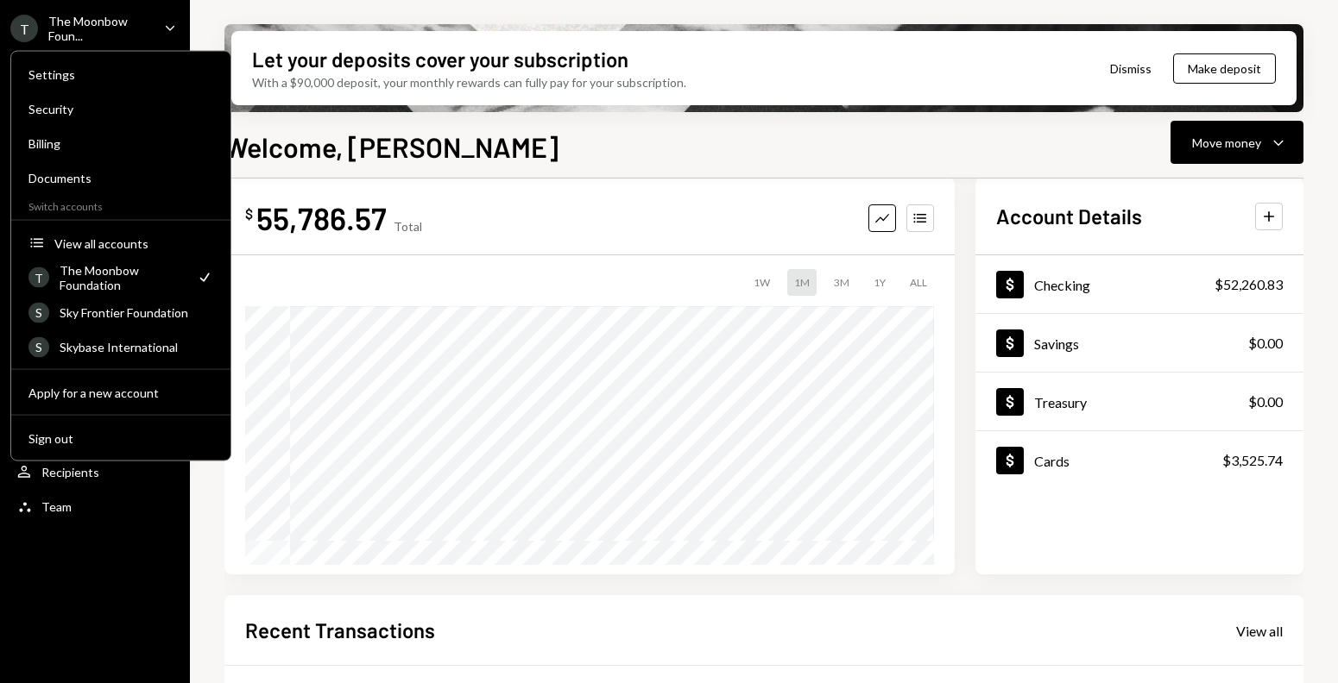
click at [169, 25] on icon "Caret Down" at bounding box center [170, 27] width 19 height 19
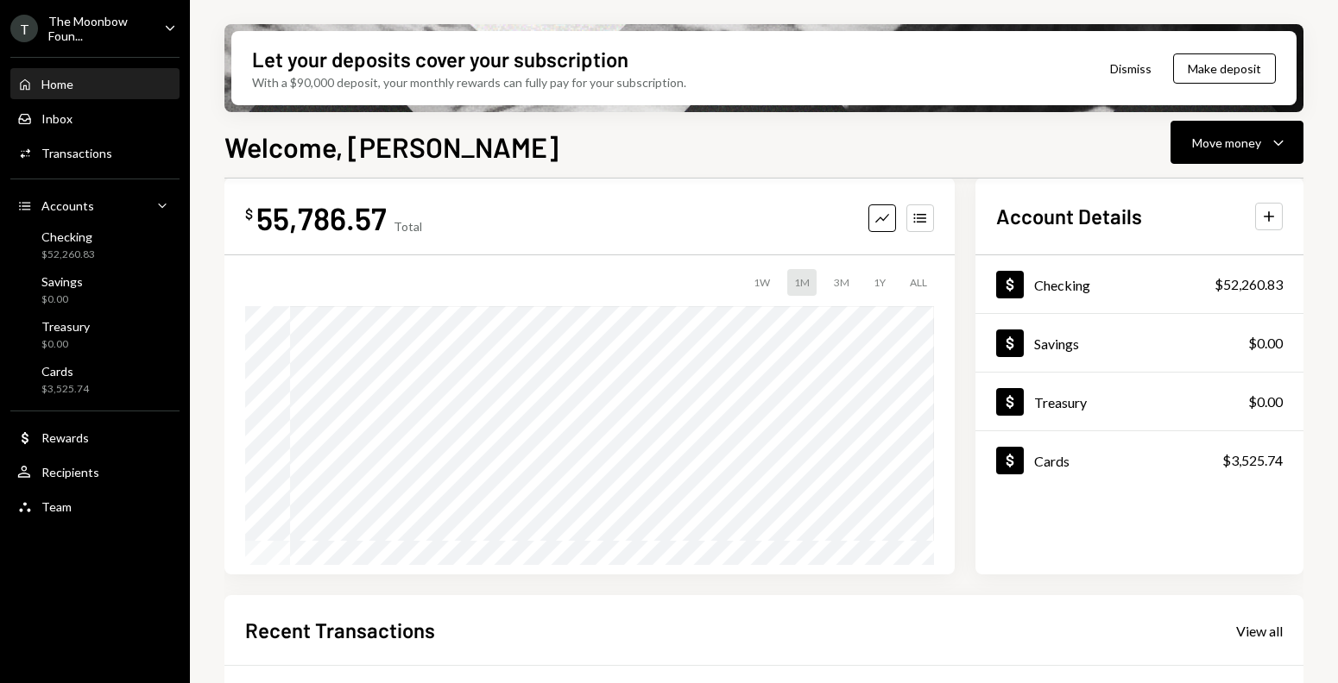
click at [149, 32] on div "The Moonbow Foun..." at bounding box center [99, 28] width 102 height 29
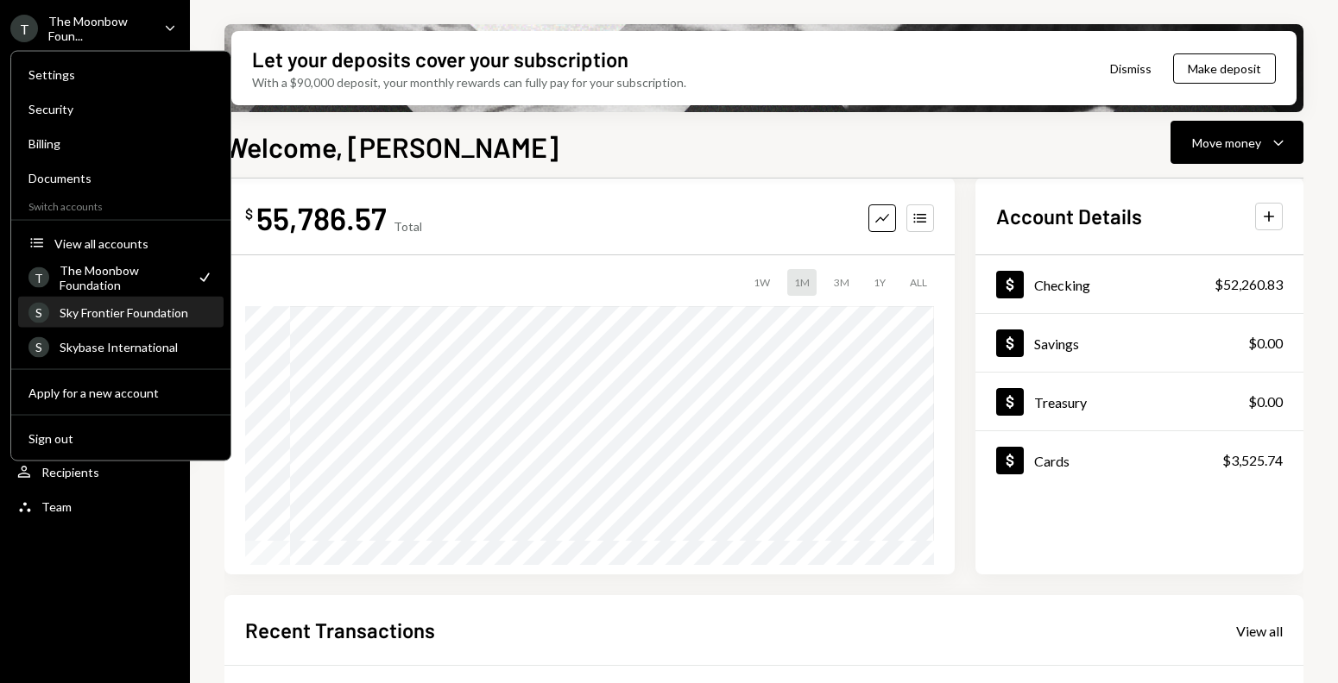
click at [147, 324] on div "S Sky Frontier Foundation" at bounding box center [120, 313] width 185 height 29
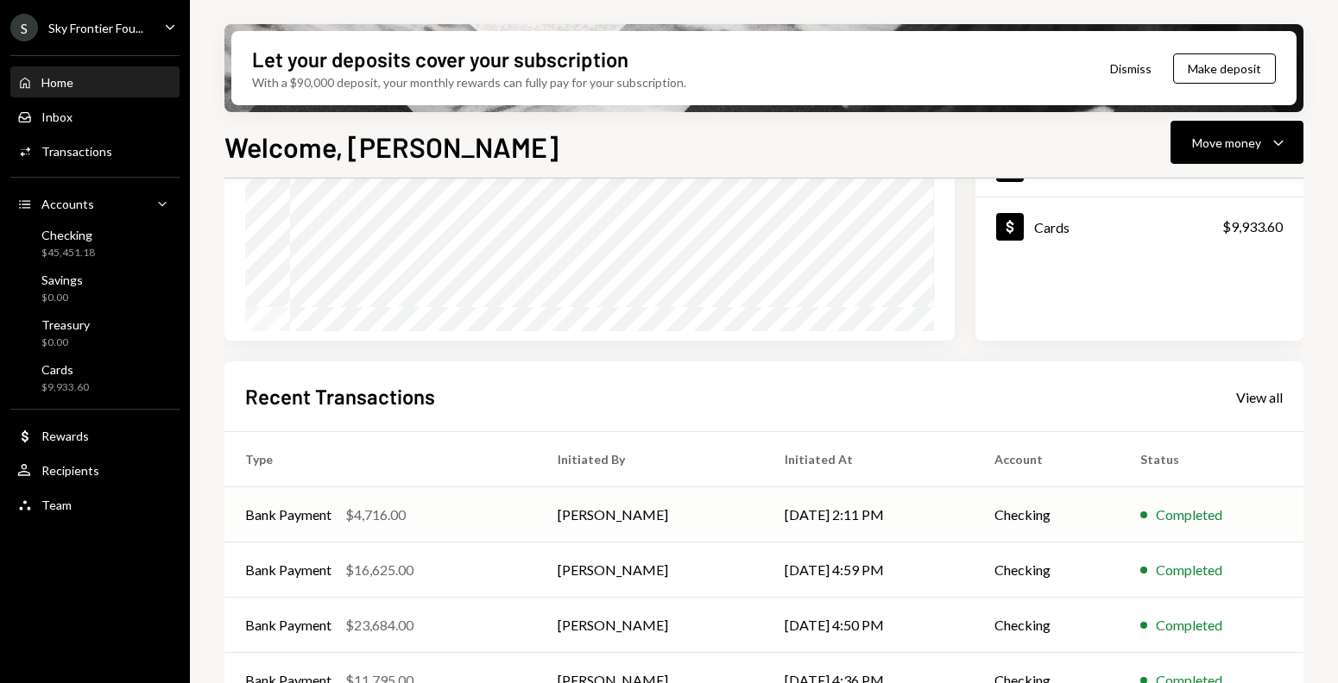
scroll to position [84, 0]
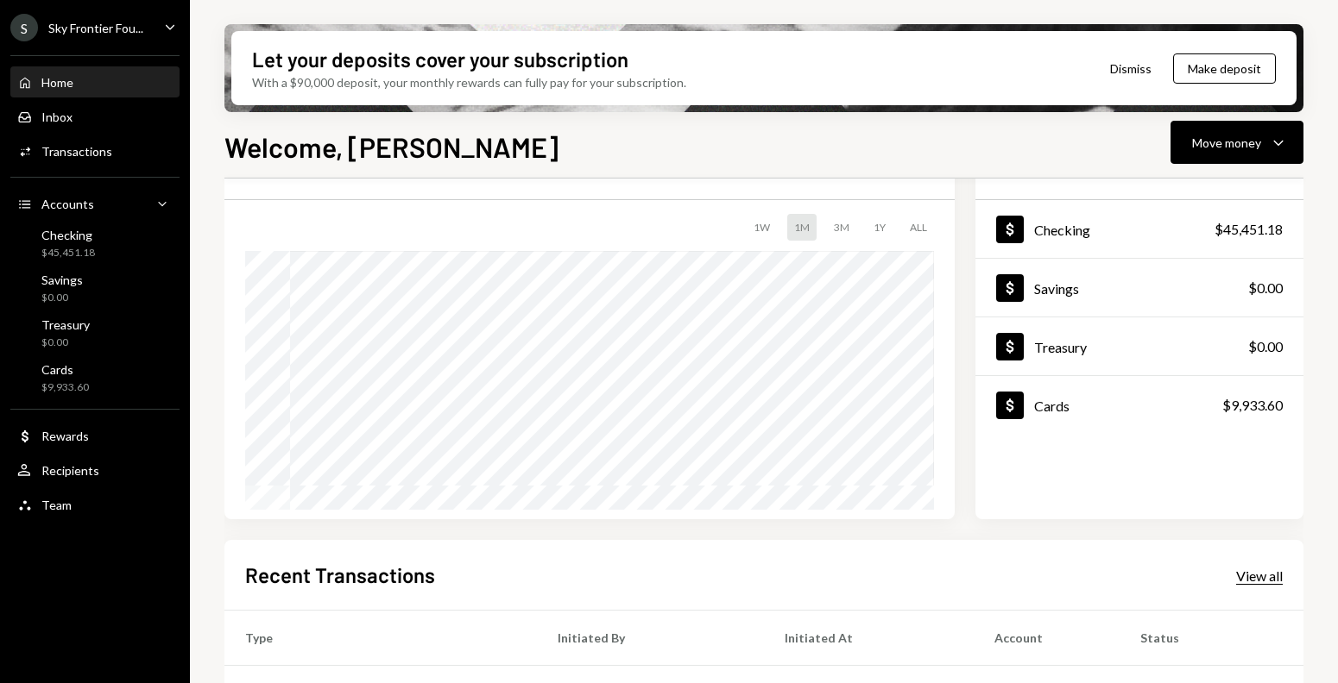
click at [1244, 572] on div "View all" at bounding box center [1259, 576] width 47 height 17
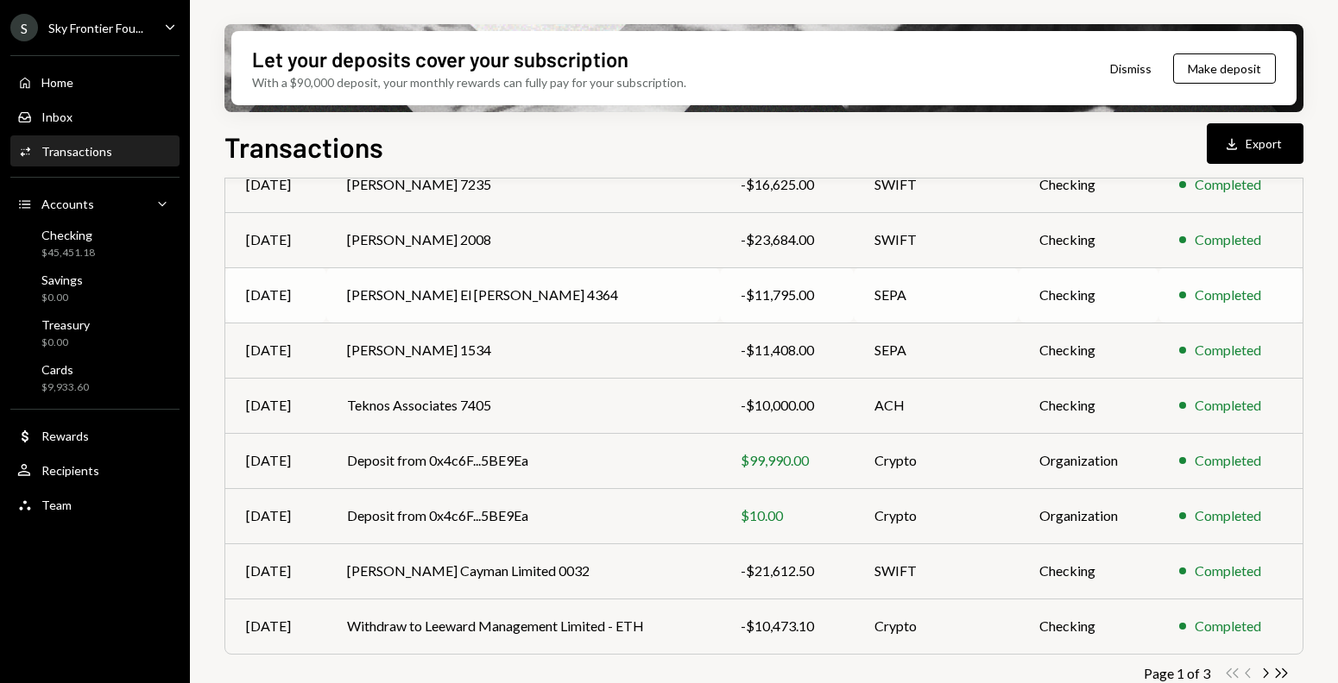
scroll to position [299, 0]
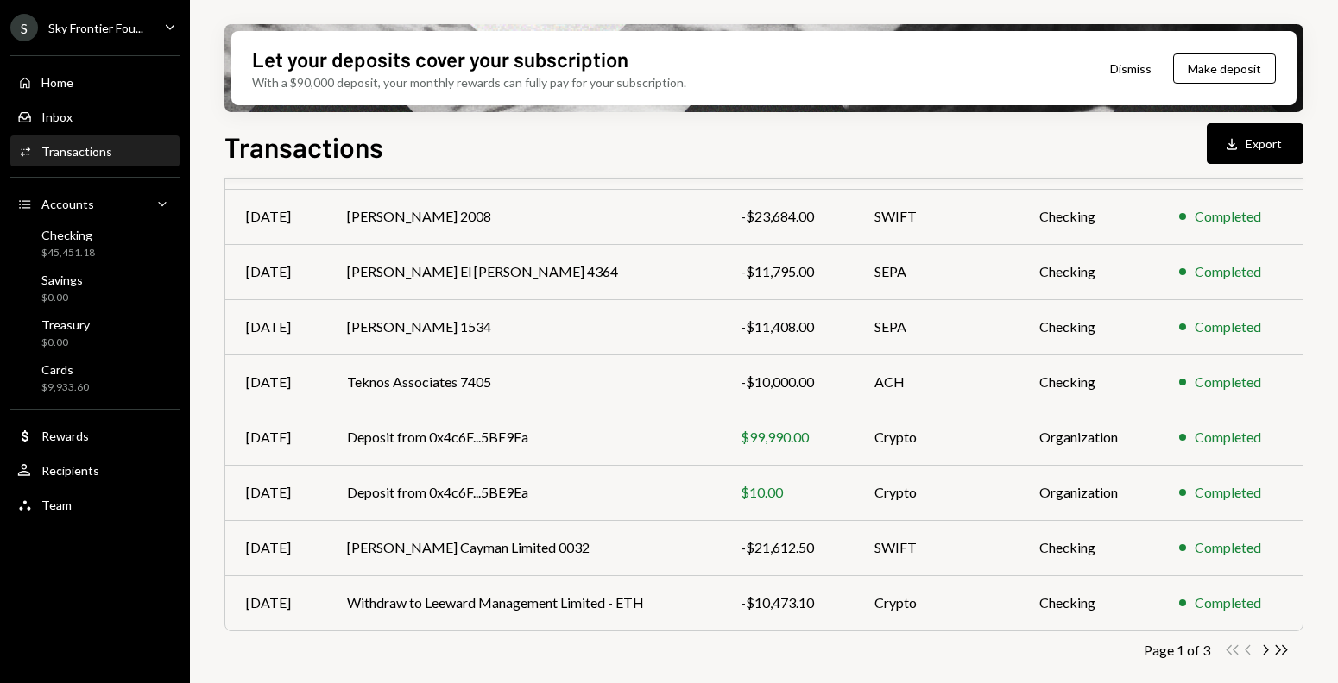
click at [132, 19] on div "S Sky Frontier Fou..." at bounding box center [76, 28] width 133 height 28
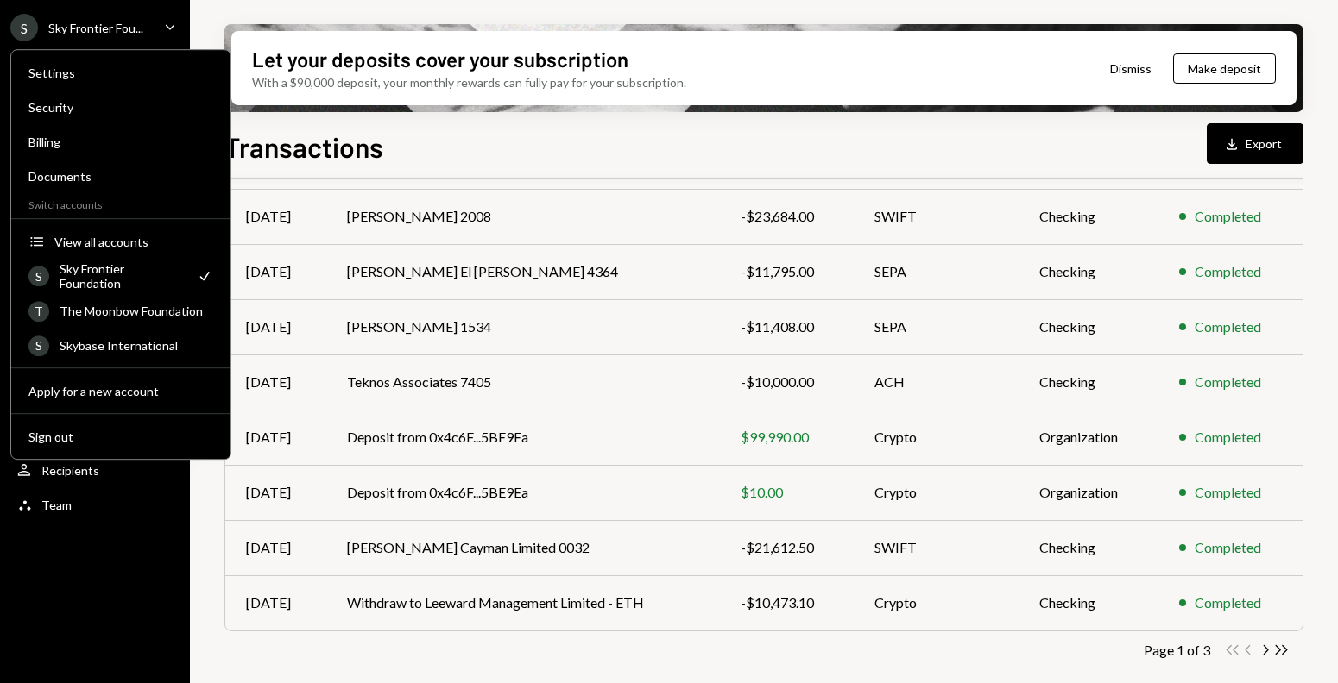
click at [31, 573] on div "S Sky Frontier Fou... Caret Down Home Home Inbox Inbox Activities Transactions …" at bounding box center [95, 341] width 190 height 683
